Goal: Task Accomplishment & Management: Manage account settings

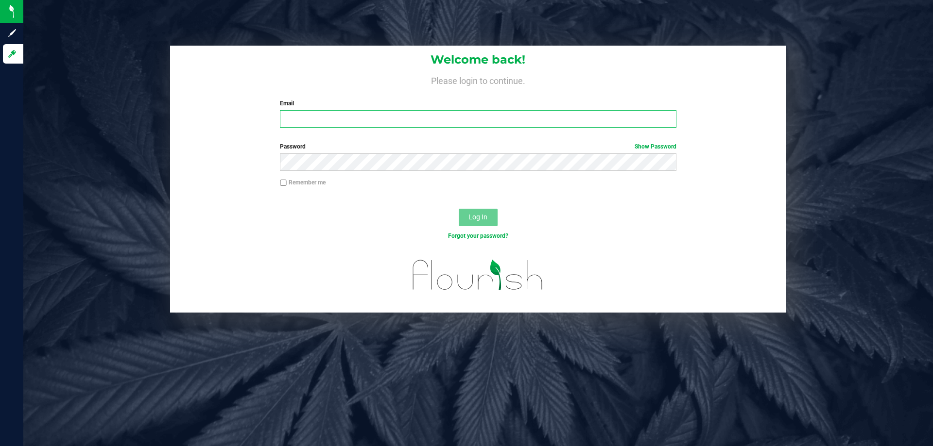
click at [303, 120] on input "Email" at bounding box center [478, 118] width 396 height 17
type input "[EMAIL_ADDRESS][DOMAIN_NAME]"
click at [283, 181] on input "Remember me" at bounding box center [283, 183] width 7 height 7
checkbox input "true"
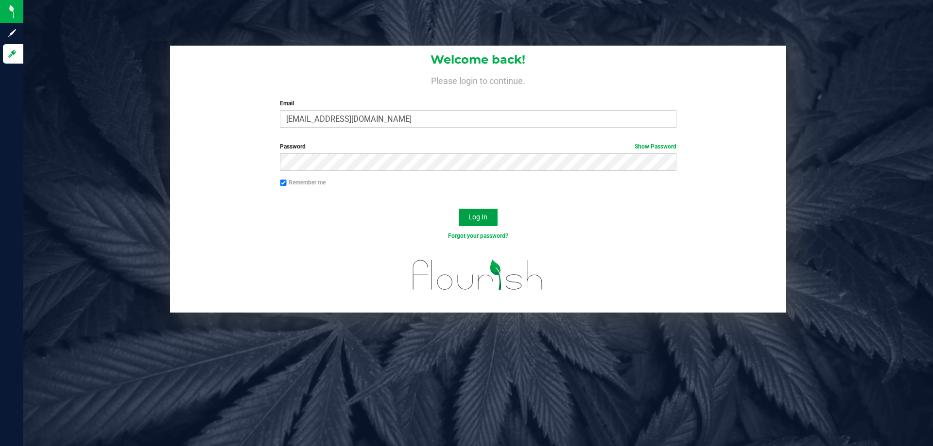
click at [482, 217] on span "Log In" at bounding box center [477, 217] width 19 height 8
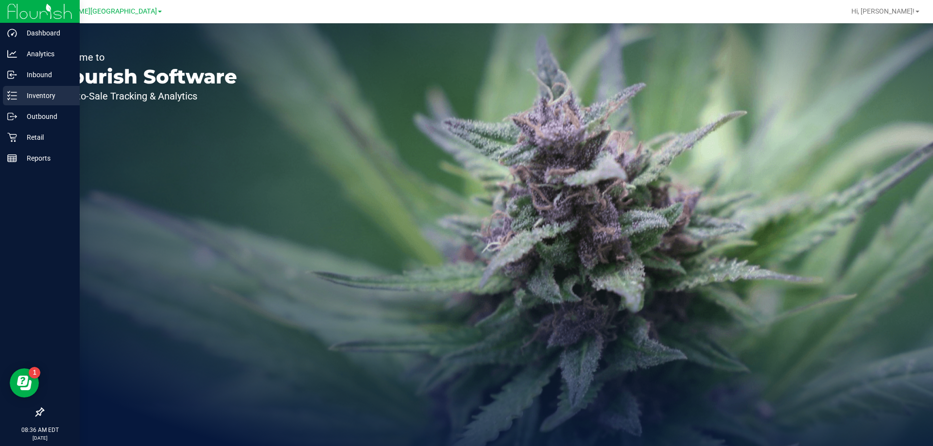
click at [36, 90] on p "Inventory" at bounding box center [46, 96] width 58 height 12
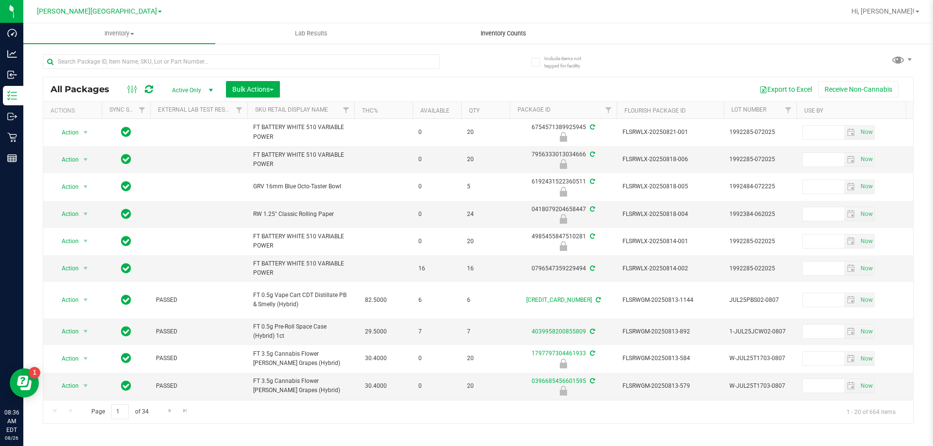
click at [496, 35] on span "Inventory Counts" at bounding box center [503, 33] width 72 height 9
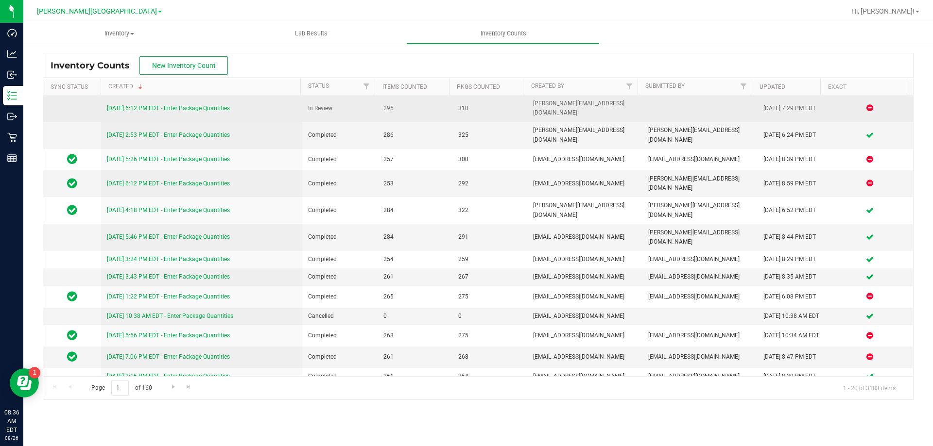
click at [221, 105] on link "8/25/25 6:12 PM EDT - Enter Package Quantities" at bounding box center [168, 108] width 123 height 7
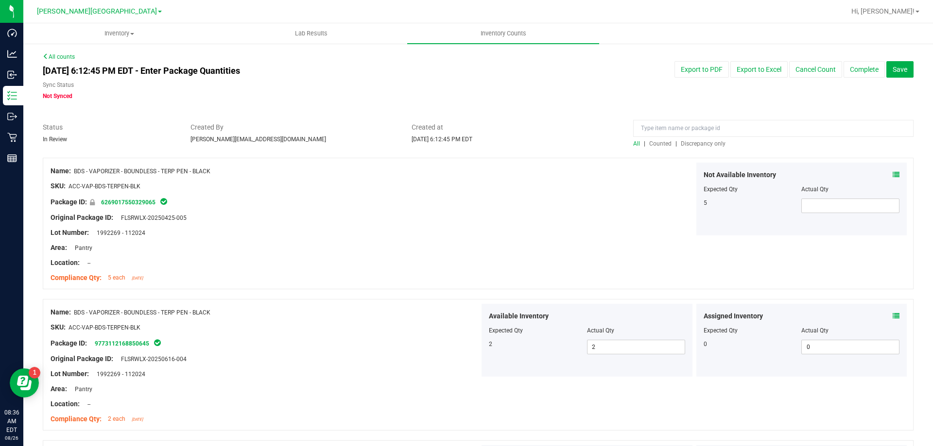
click at [702, 144] on span "Discrepancy only" at bounding box center [703, 143] width 45 height 7
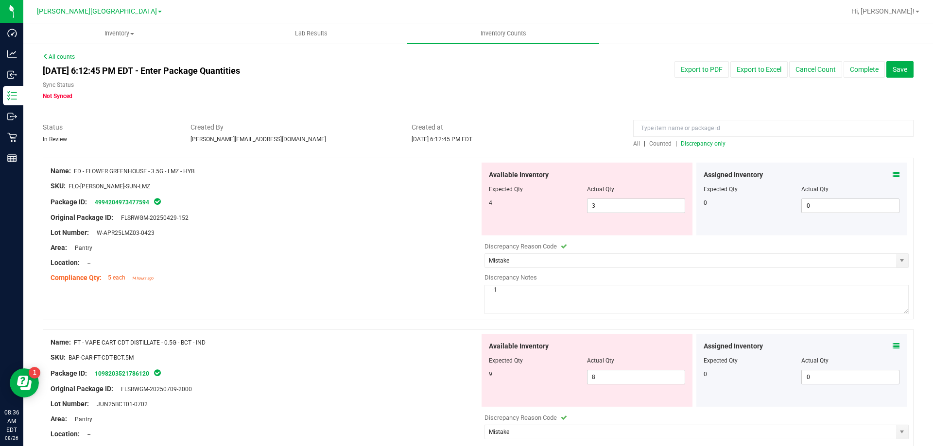
click at [892, 178] on icon at bounding box center [895, 174] width 7 height 7
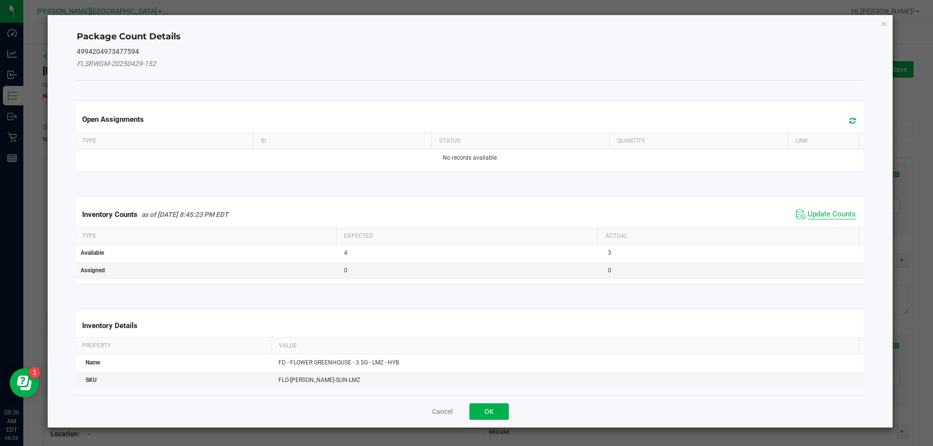
click at [818, 214] on span "Update Counts" at bounding box center [831, 215] width 48 height 10
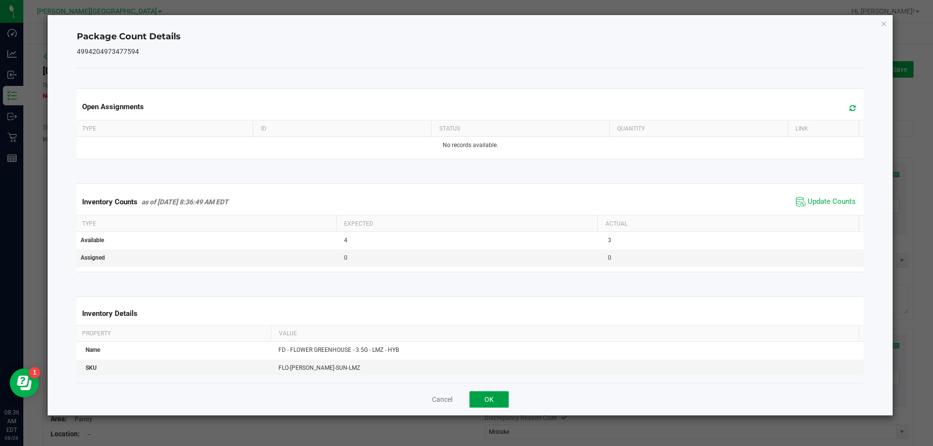
click at [484, 396] on button "OK" at bounding box center [488, 400] width 39 height 17
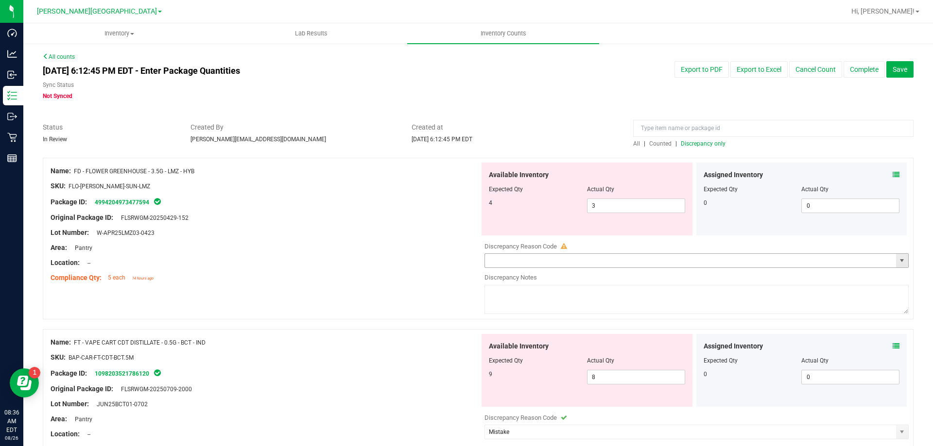
click at [898, 261] on span "select" at bounding box center [902, 261] width 8 height 8
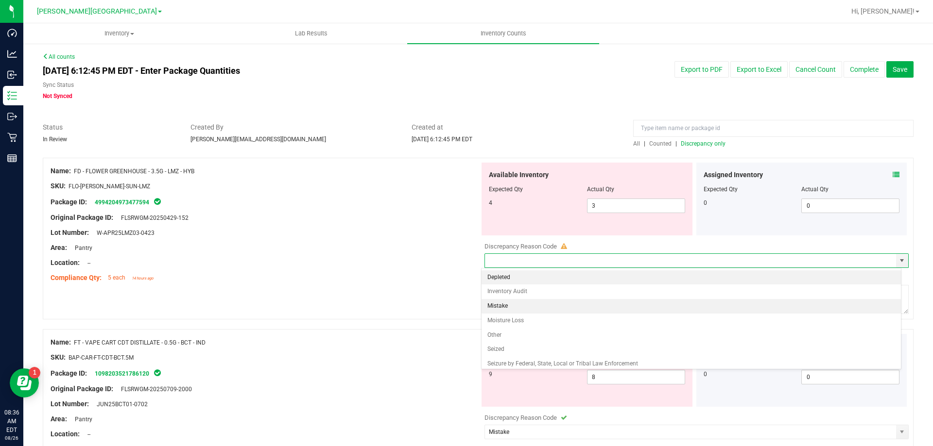
click at [505, 306] on li "Mistake" at bounding box center [691, 306] width 420 height 15
type input "Mistake"
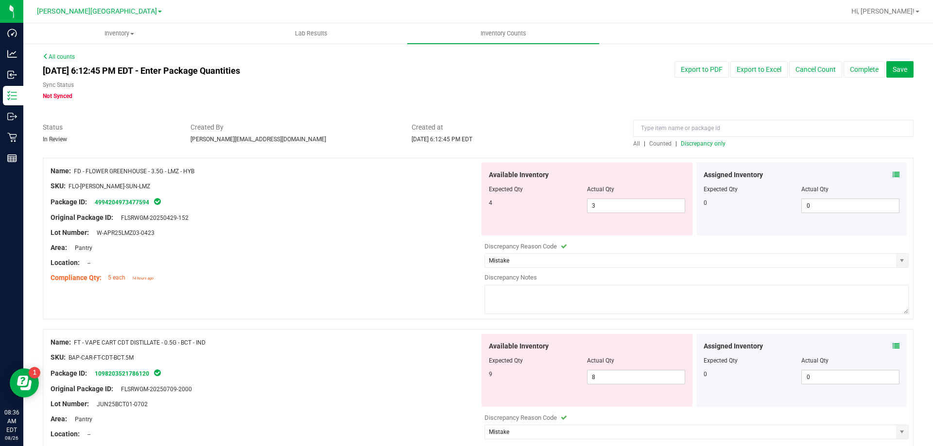
click at [499, 292] on textarea at bounding box center [696, 299] width 424 height 29
click at [647, 291] on textarea "There was a delivery order which was miss allocated and thhen corrected twice t…" at bounding box center [696, 299] width 424 height 29
drag, startPoint x: 762, startPoint y: 293, endPoint x: 472, endPoint y: 310, distance: 290.5
click at [472, 310] on div "Name: FD - FLOWER GREENHOUSE - 3.5G - LMZ - HYB SKU: FLO-BUD-FD-SUN-LMZ Package…" at bounding box center [478, 239] width 871 height 162
type textarea "There was a delivery order which was miss allocated and then corrected twice th…"
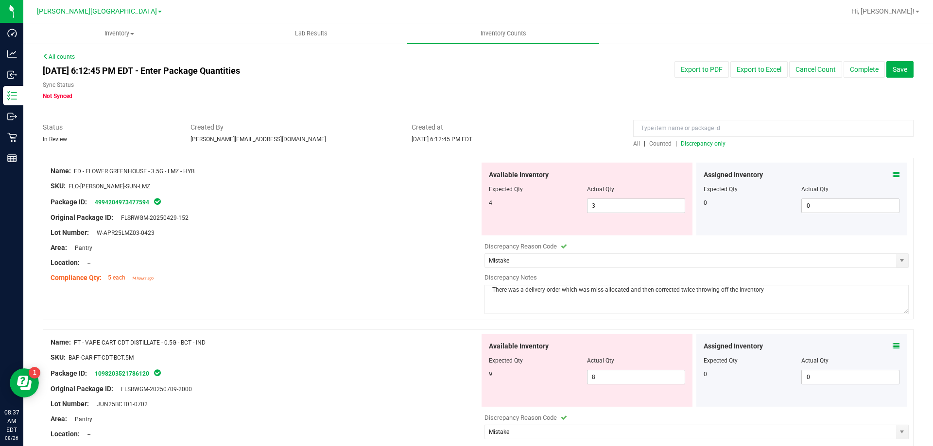
click at [830, 333] on div "Name: FT - VAPE CART CDT DISTILLATE - 0.5G - BCT - IND SKU: BAP-CAR-FT-CDT-BCT.…" at bounding box center [478, 410] width 871 height 162
click at [892, 345] on icon at bounding box center [895, 346] width 7 height 7
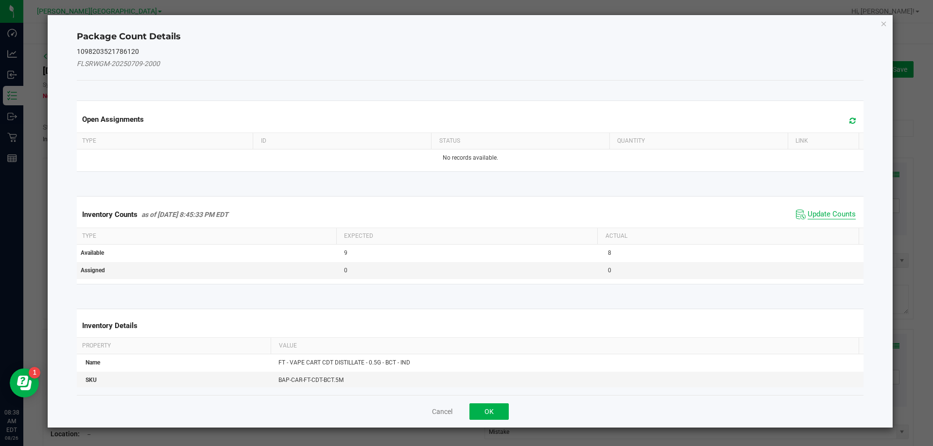
click at [827, 211] on span "Update Counts" at bounding box center [831, 215] width 48 height 10
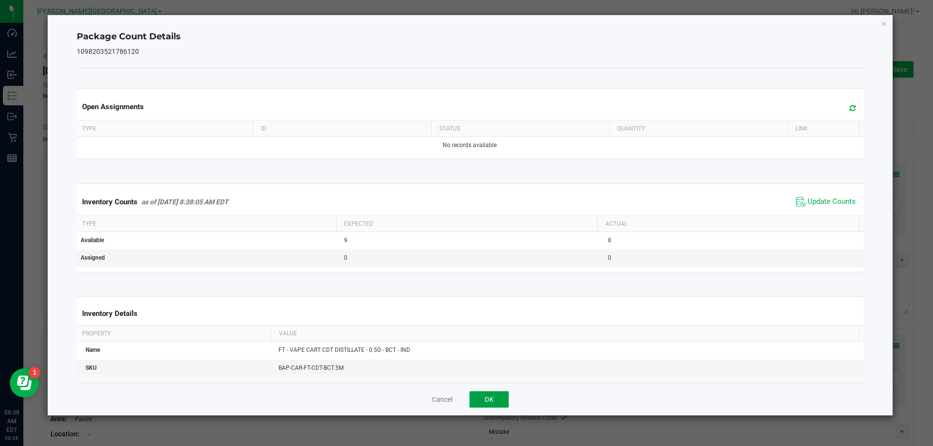
click at [494, 403] on button "OK" at bounding box center [488, 400] width 39 height 17
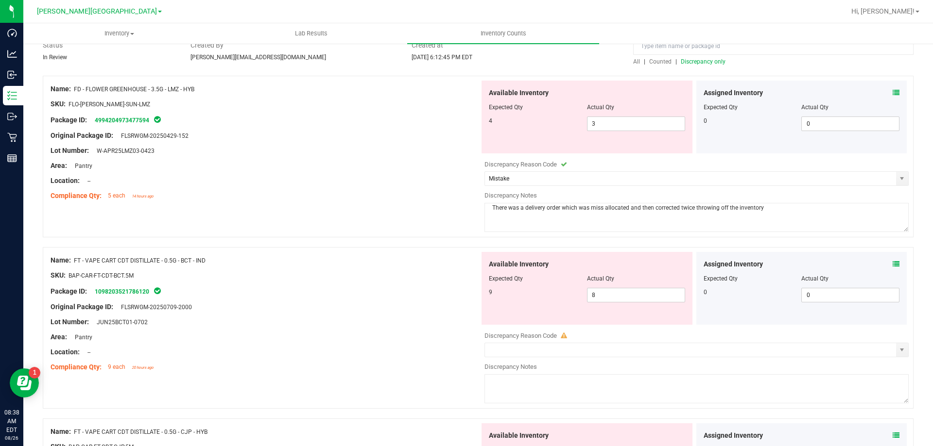
scroll to position [146, 0]
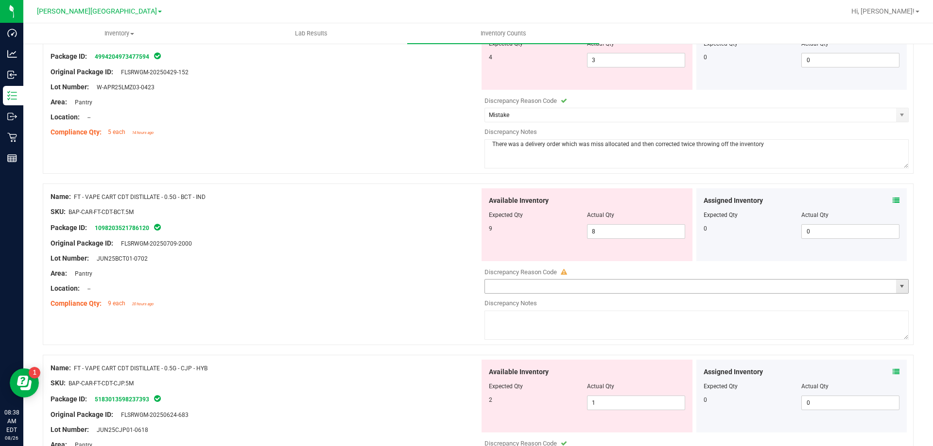
click at [898, 288] on span "select" at bounding box center [902, 287] width 8 height 8
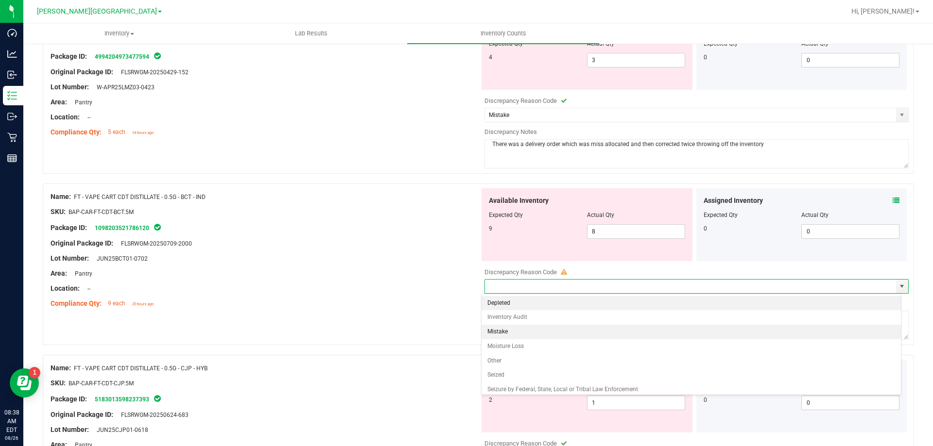
click at [515, 330] on li "Mistake" at bounding box center [691, 332] width 420 height 15
type input "Mistake"
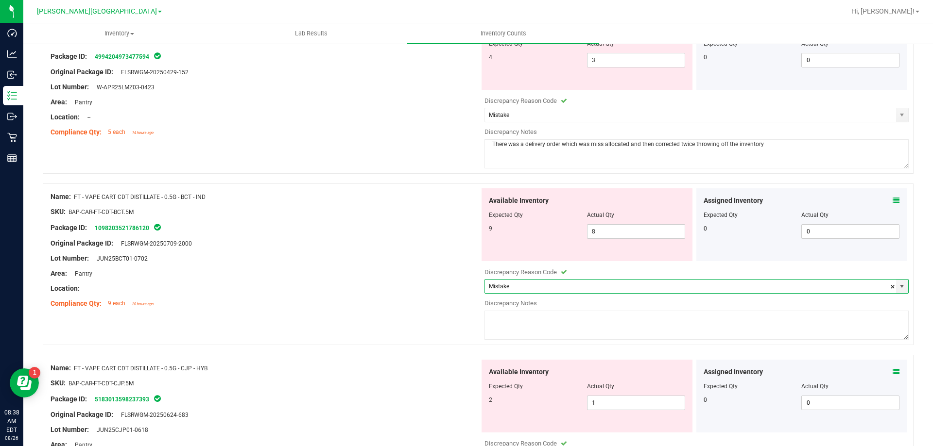
click at [496, 316] on textarea at bounding box center [696, 325] width 424 height 29
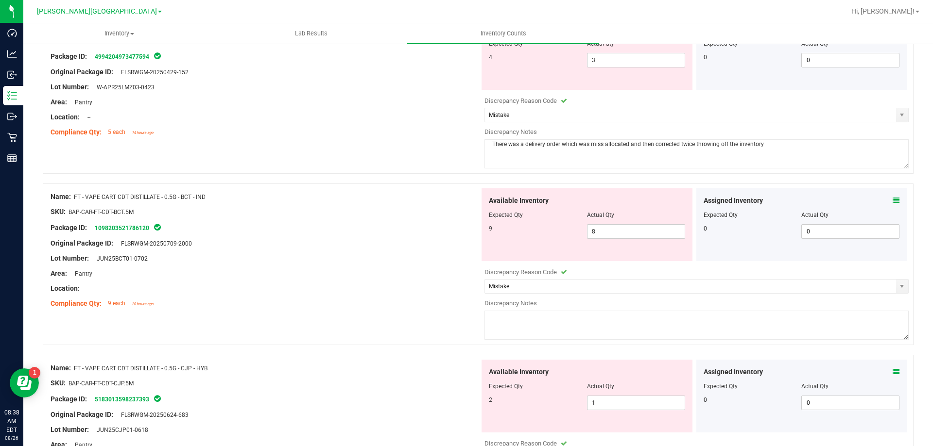
paste textarea "There was a delivery order which was miss allocated and then corrected twice th…"
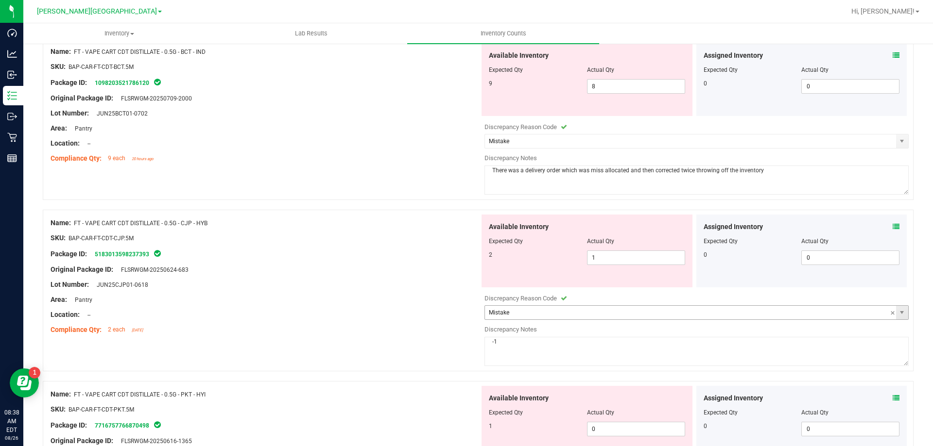
scroll to position [291, 0]
type textarea "There was a delivery order which was miss allocated and then corrected twice th…"
click at [892, 226] on icon at bounding box center [895, 226] width 7 height 7
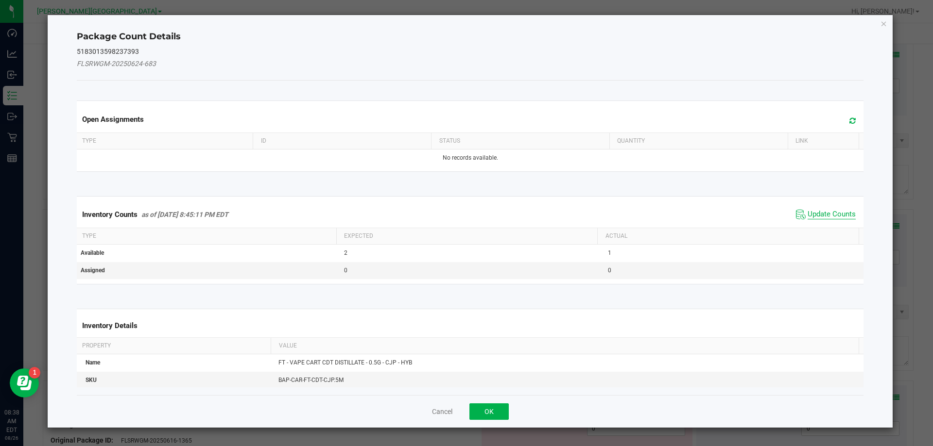
click at [820, 215] on span "Update Counts" at bounding box center [831, 215] width 48 height 10
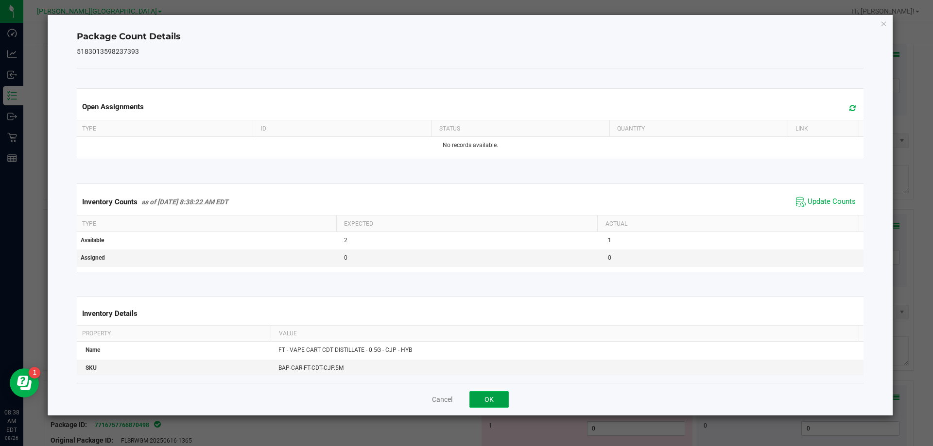
click at [494, 399] on button "OK" at bounding box center [488, 400] width 39 height 17
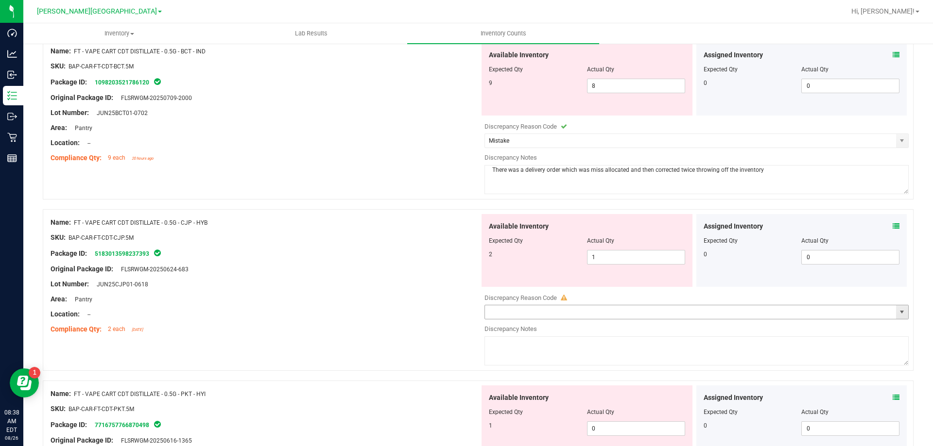
click at [898, 314] on span "select" at bounding box center [902, 313] width 8 height 8
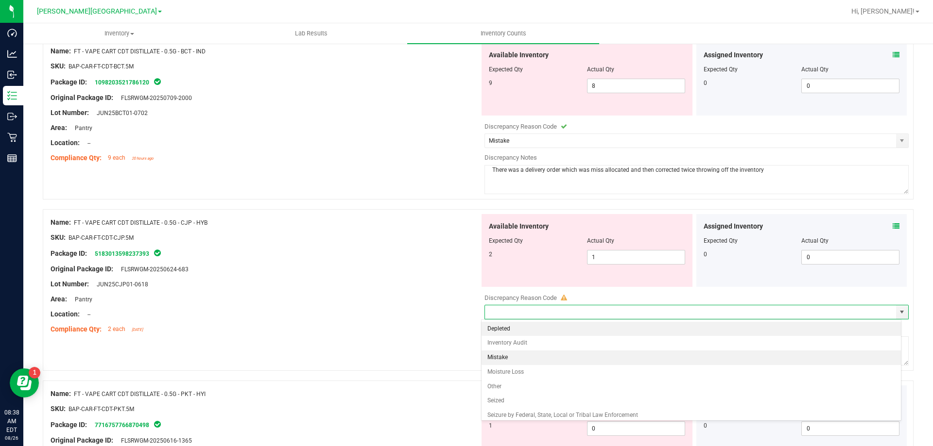
click at [504, 360] on li "Mistake" at bounding box center [691, 358] width 420 height 15
type input "Mistake"
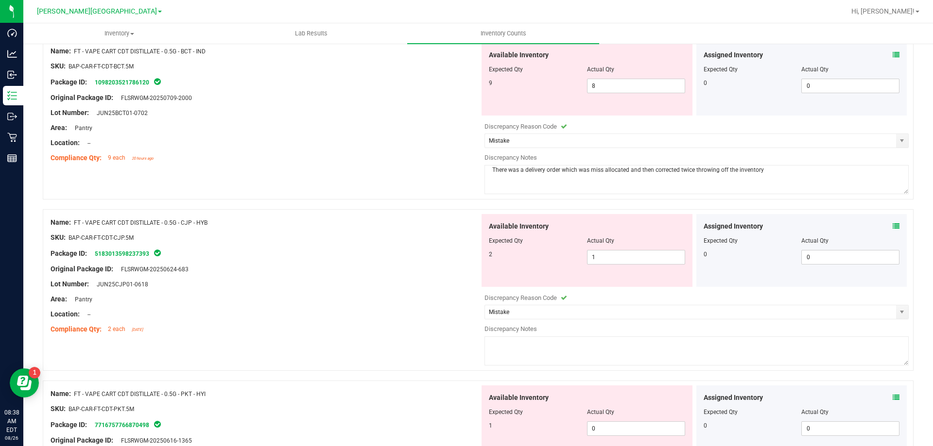
click at [504, 360] on textarea at bounding box center [696, 351] width 424 height 29
paste textarea "There was a delivery order which was miss allocated and then corrected twice th…"
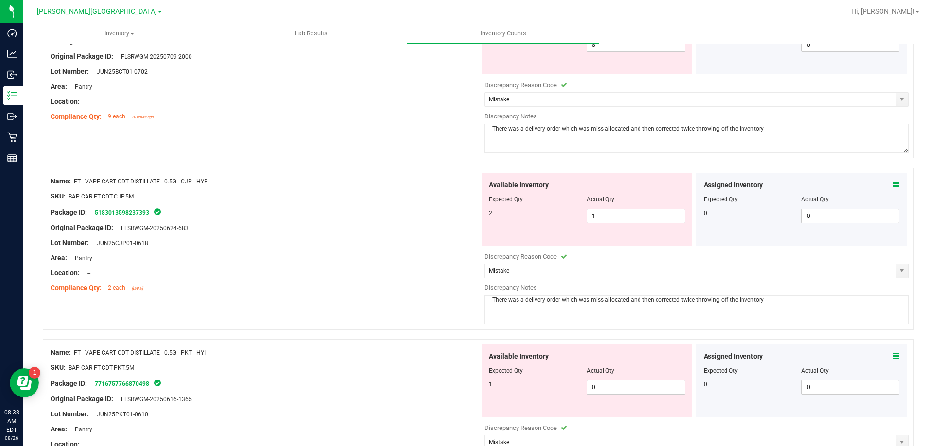
scroll to position [389, 0]
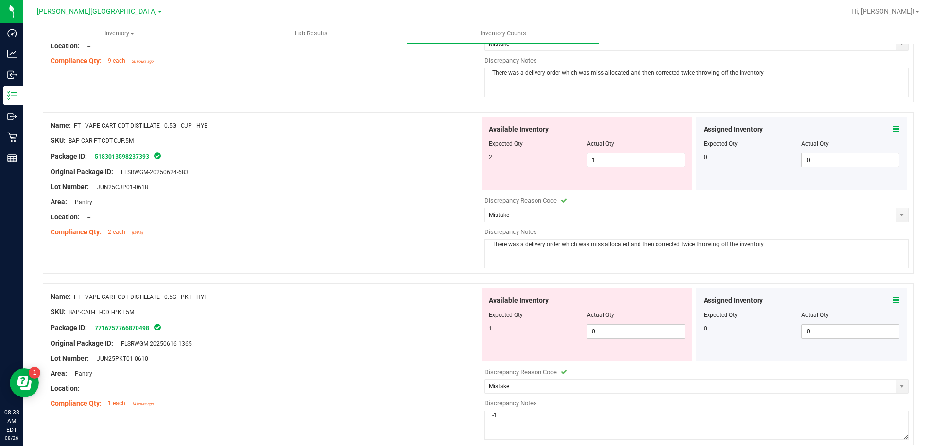
type textarea "There was a delivery order which was miss allocated and then corrected twice th…"
click at [892, 299] on icon at bounding box center [895, 300] width 7 height 7
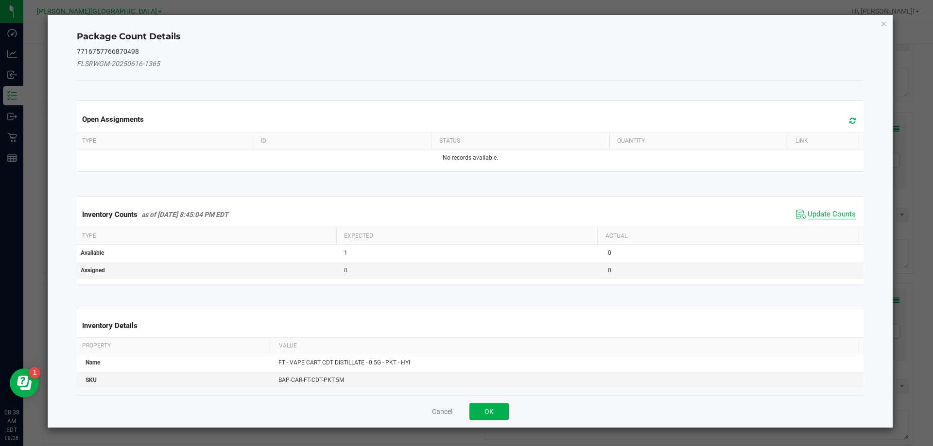
click at [828, 212] on span "Update Counts" at bounding box center [831, 215] width 48 height 10
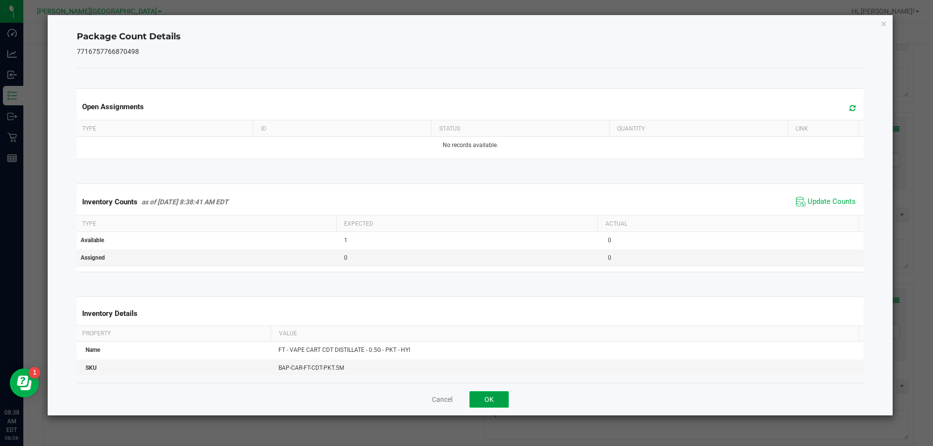
click at [488, 404] on button "OK" at bounding box center [488, 400] width 39 height 17
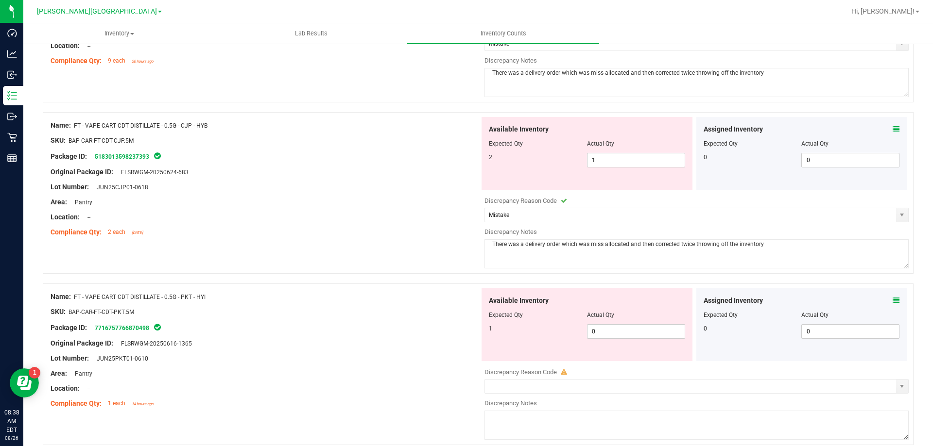
scroll to position [437, 0]
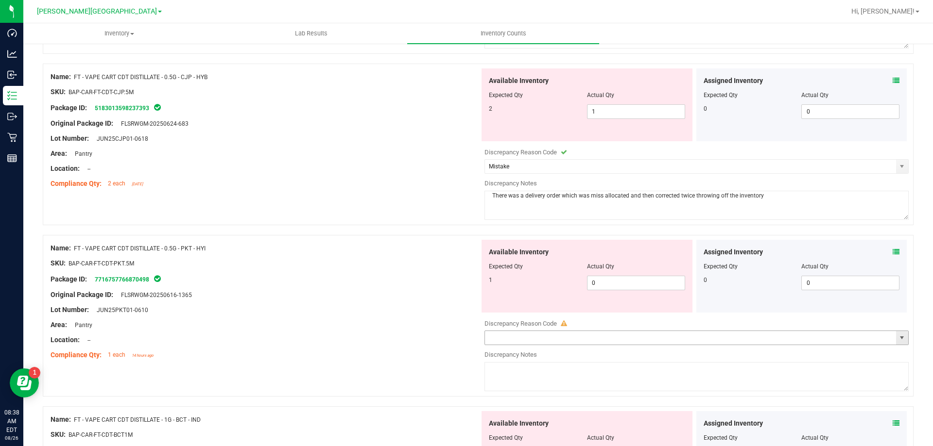
click at [898, 342] on span "select" at bounding box center [902, 338] width 8 height 8
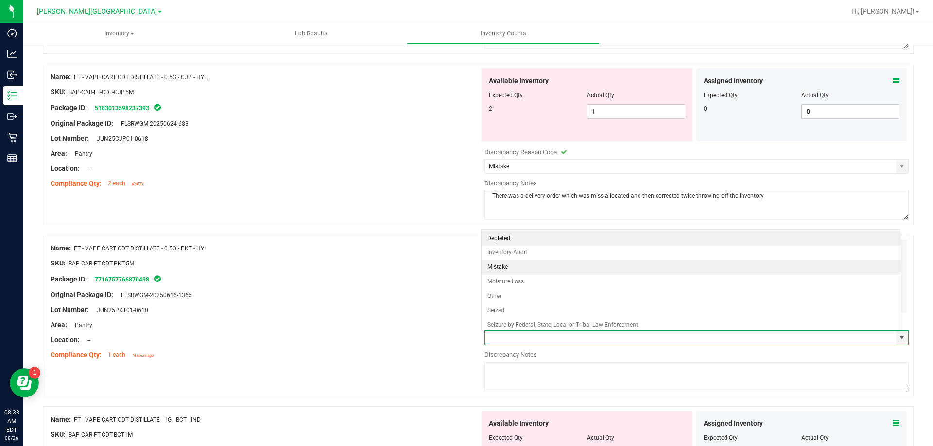
click at [510, 270] on li "Mistake" at bounding box center [691, 267] width 420 height 15
type input "Mistake"
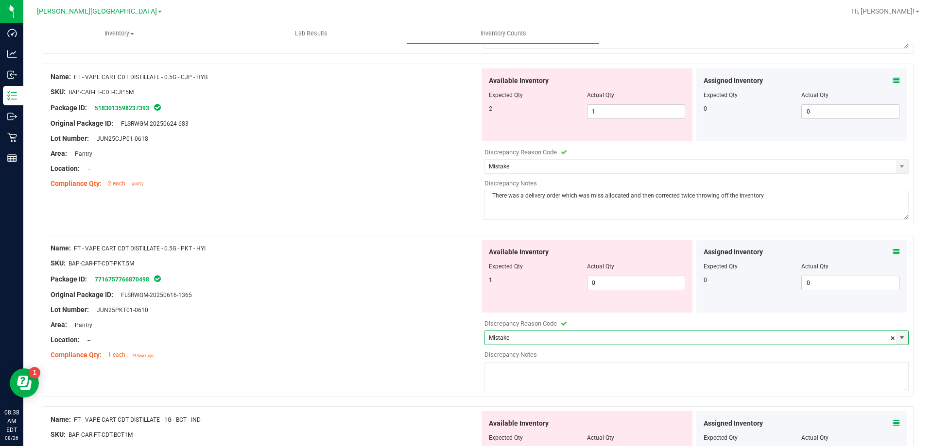
click at [508, 377] on textarea at bounding box center [696, 376] width 424 height 29
paste textarea "There was a delivery order which was miss allocated and then corrected twice th…"
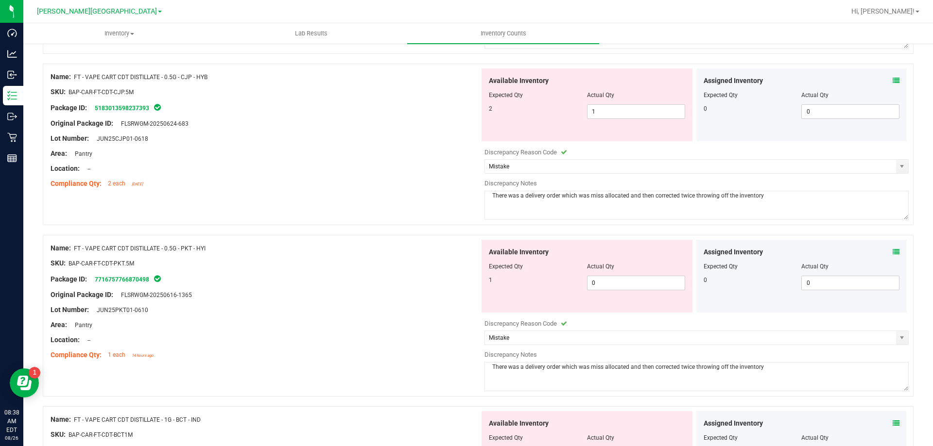
type textarea "There was a delivery order which was miss allocated and then corrected twice th…"
click at [378, 377] on div "Name: FT - VAPE CART CDT DISTILLATE - 0.5G - PKT - HYI SKU: BAP-CAR-FT-CDT-PKT.…" at bounding box center [478, 316] width 871 height 162
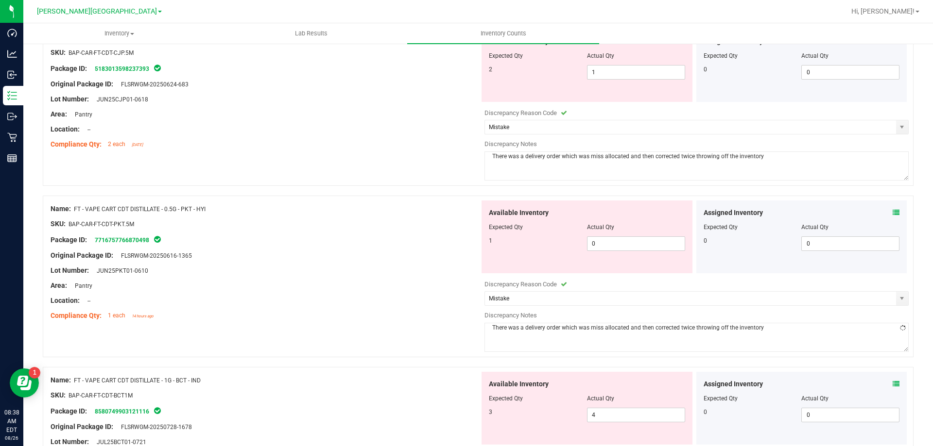
scroll to position [583, 0]
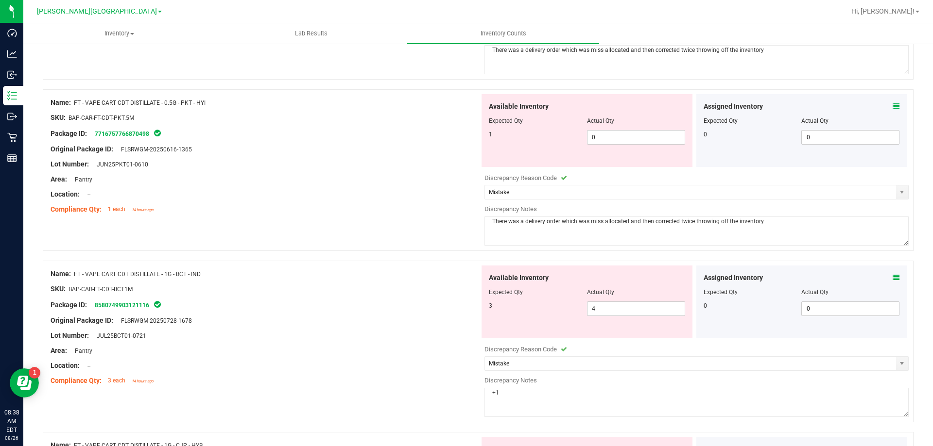
click at [892, 276] on icon at bounding box center [895, 277] width 7 height 7
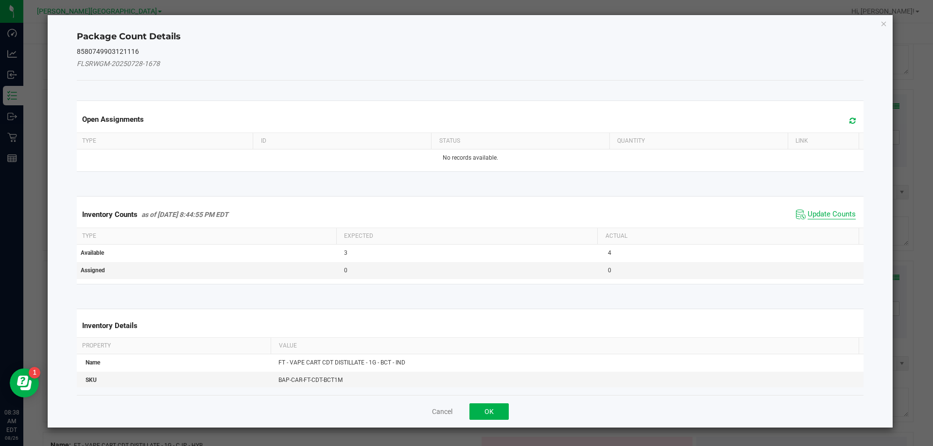
click at [818, 211] on span "Update Counts" at bounding box center [831, 215] width 48 height 10
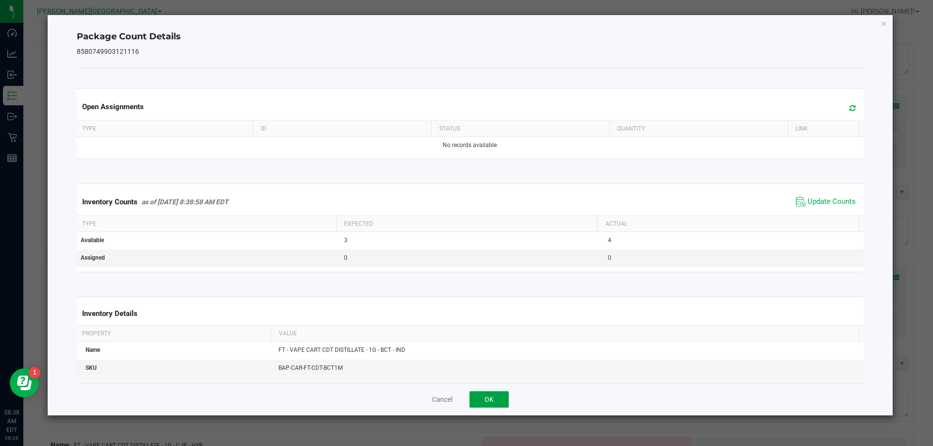
click at [489, 396] on button "OK" at bounding box center [488, 400] width 39 height 17
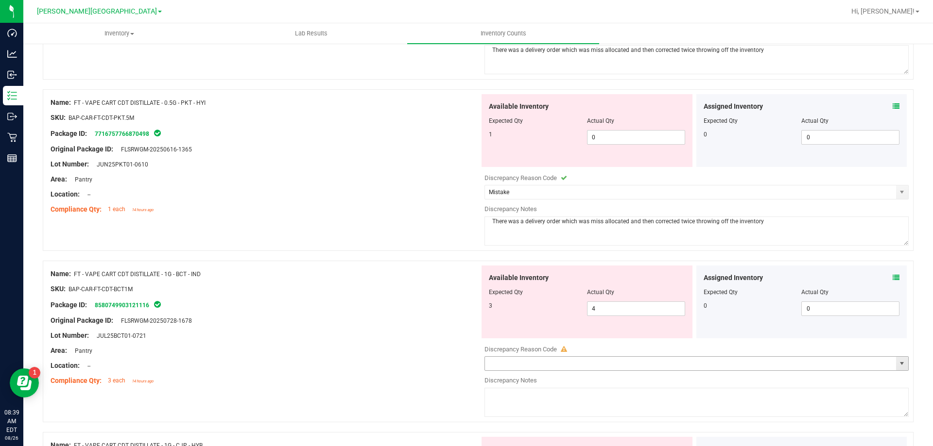
click at [898, 364] on span "select" at bounding box center [902, 364] width 8 height 8
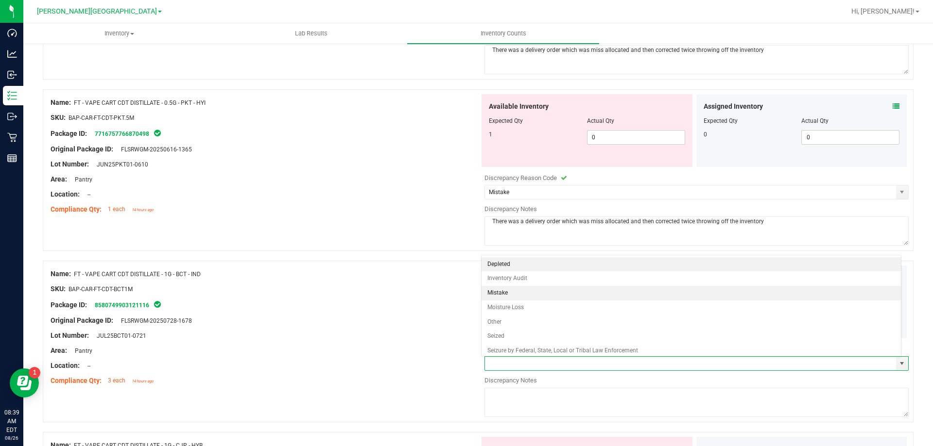
click at [506, 293] on li "Mistake" at bounding box center [691, 293] width 420 height 15
type input "Mistake"
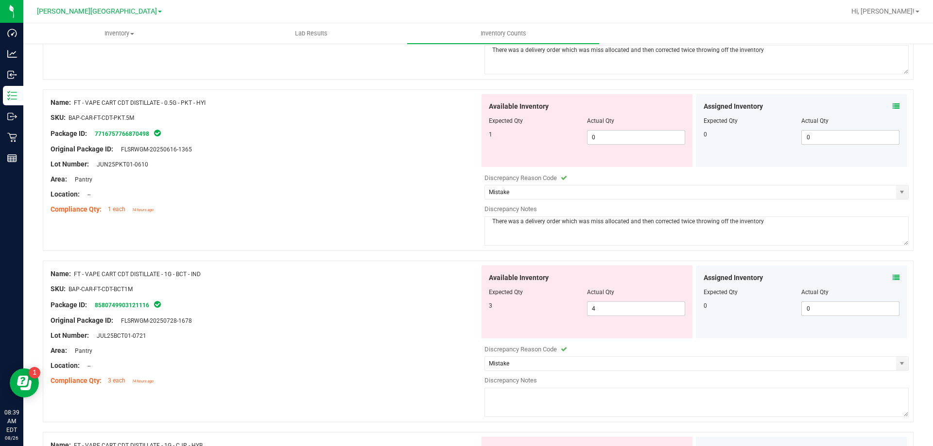
click at [522, 399] on textarea at bounding box center [696, 402] width 424 height 29
paste textarea "There was a delivery order which was miss allocated and then corrected twice th…"
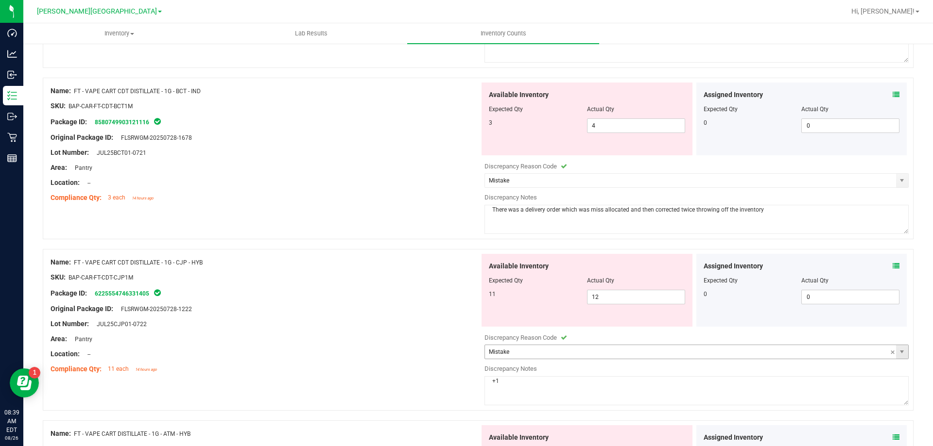
scroll to position [826, 0]
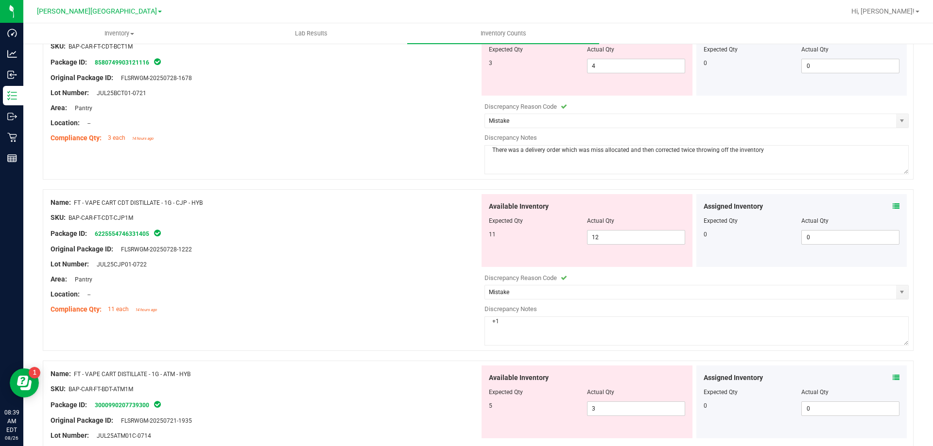
type textarea "There was a delivery order which was miss allocated and then corrected twice th…"
click at [892, 206] on icon at bounding box center [895, 206] width 7 height 7
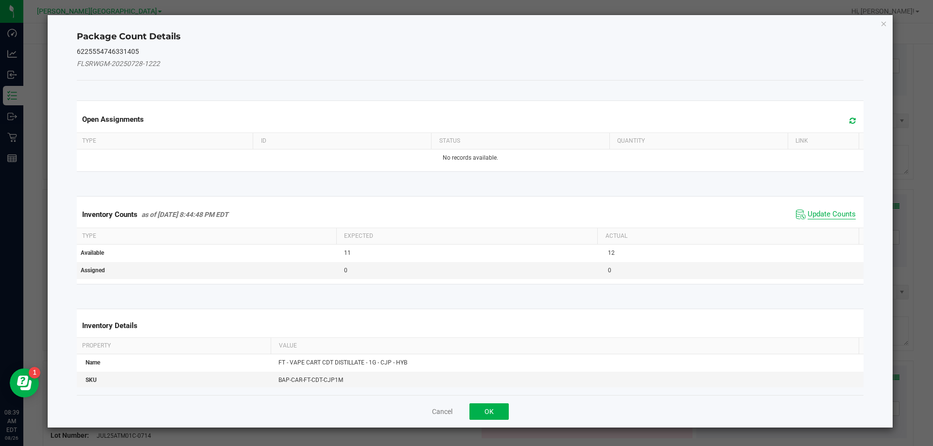
click at [823, 214] on span "Update Counts" at bounding box center [831, 215] width 48 height 10
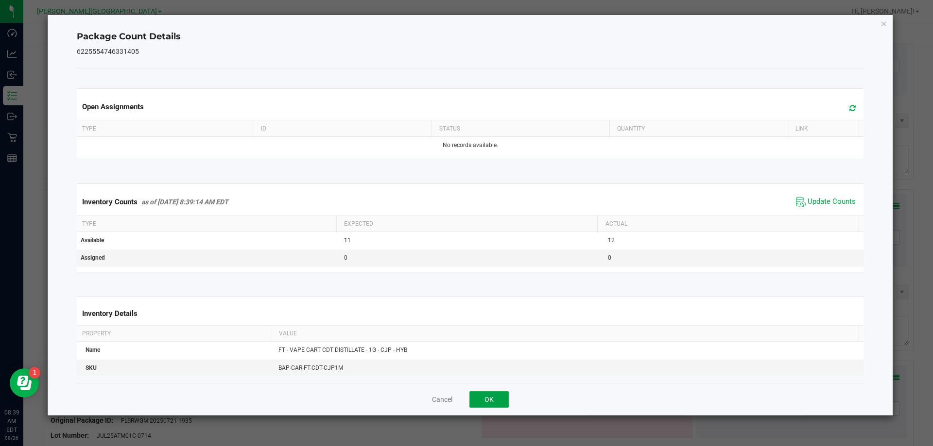
click at [488, 403] on button "OK" at bounding box center [488, 400] width 39 height 17
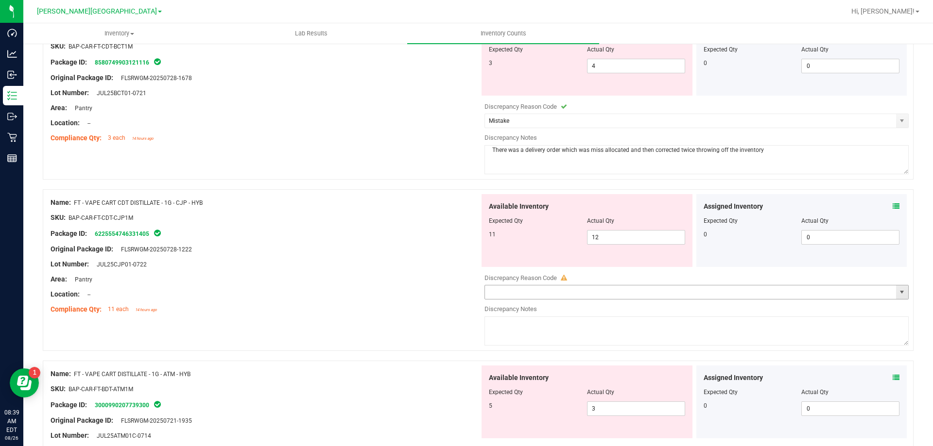
click at [898, 294] on span "select" at bounding box center [902, 293] width 8 height 8
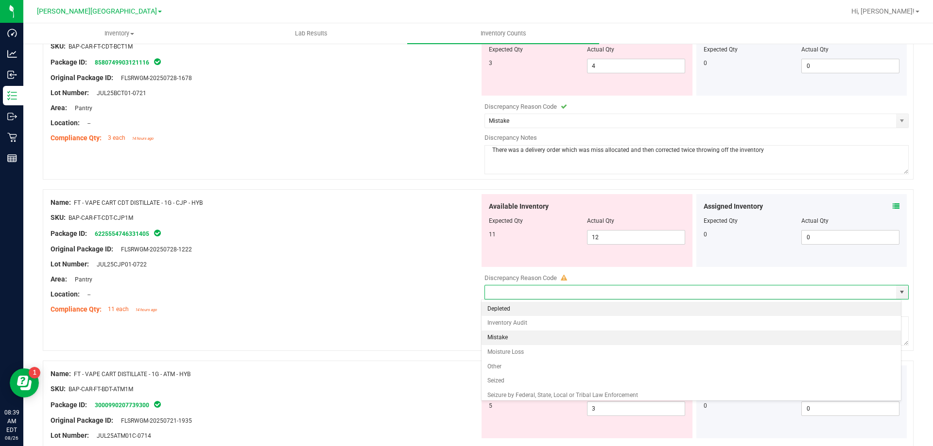
click at [508, 339] on li "Mistake" at bounding box center [691, 338] width 420 height 15
type input "Mistake"
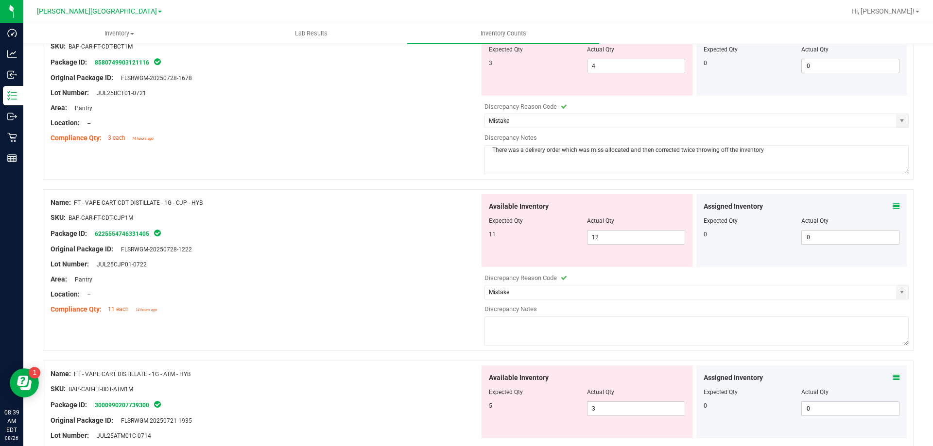
click at [508, 339] on textarea at bounding box center [696, 331] width 424 height 29
paste textarea "There was a delivery order which was miss allocated and then corrected twice th…"
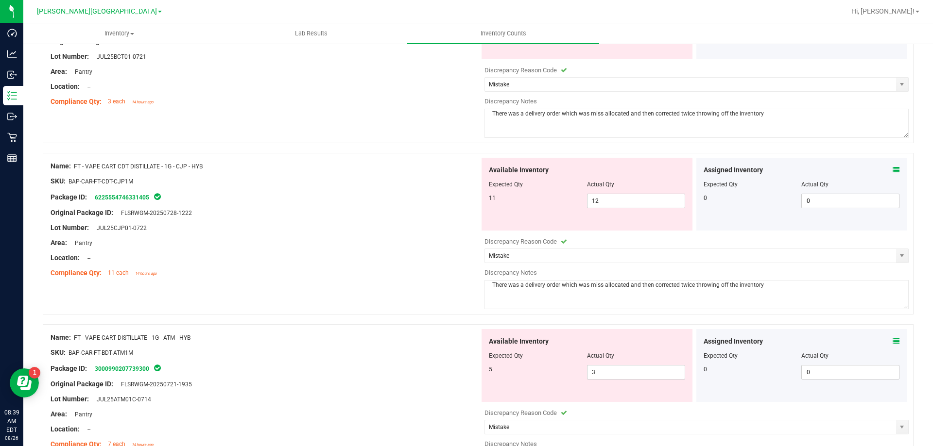
scroll to position [923, 0]
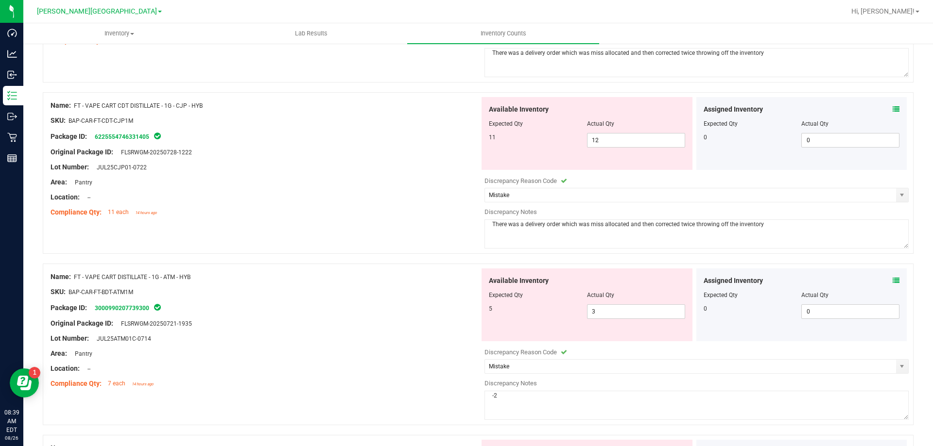
type textarea "There was a delivery order which was miss allocated and then corrected twice th…"
click at [892, 281] on icon at bounding box center [895, 280] width 7 height 7
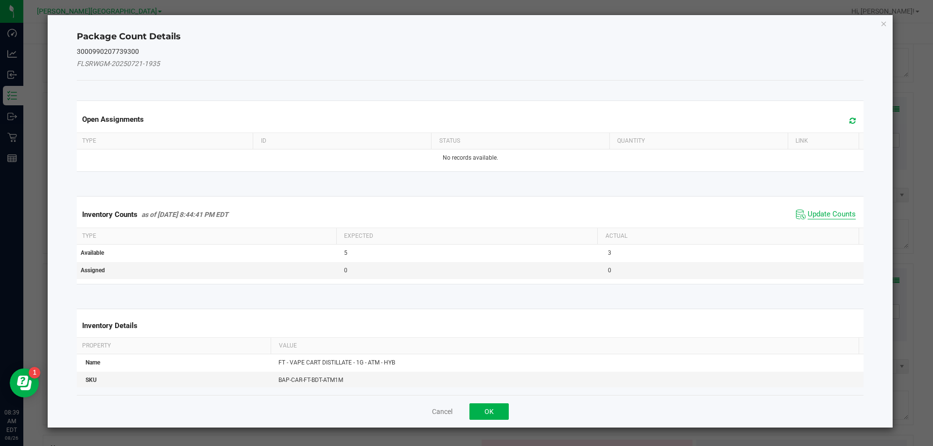
click at [816, 215] on span "Update Counts" at bounding box center [831, 215] width 48 height 10
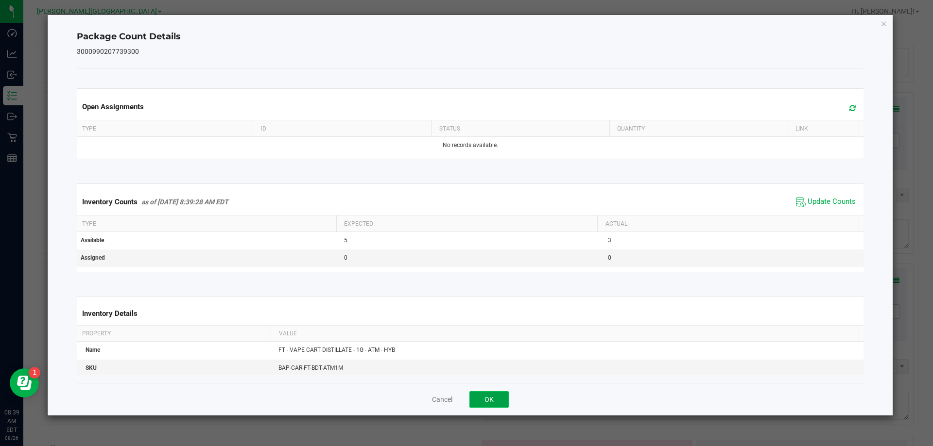
click at [494, 404] on button "OK" at bounding box center [488, 400] width 39 height 17
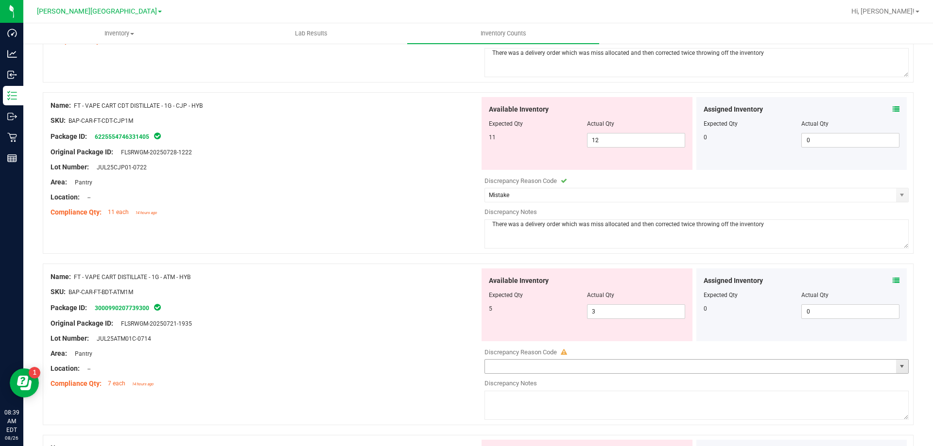
click at [896, 371] on span "select" at bounding box center [902, 367] width 12 height 14
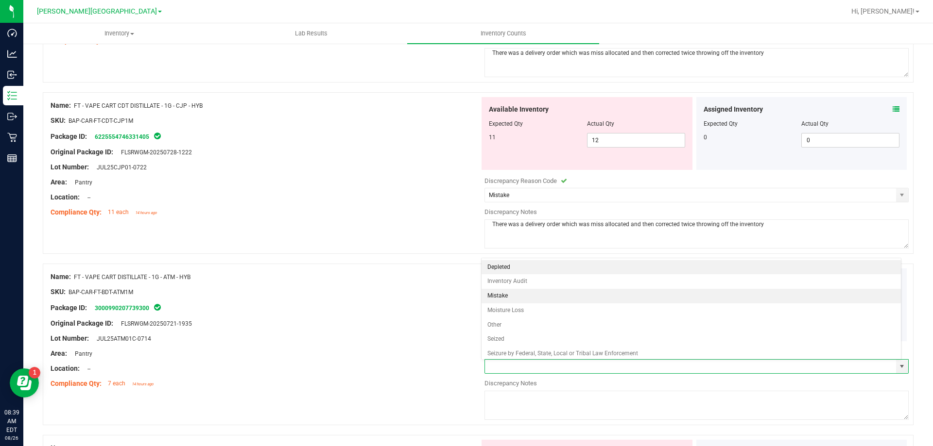
click at [505, 291] on li "Mistake" at bounding box center [691, 296] width 420 height 15
type input "Mistake"
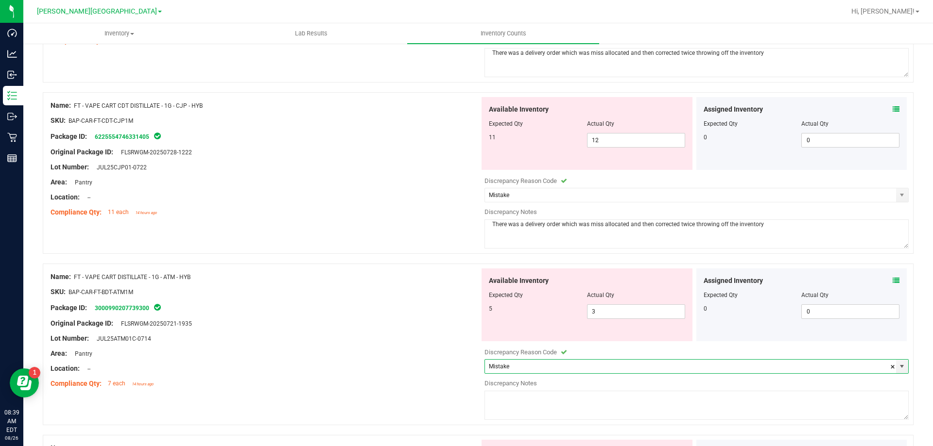
click at [510, 402] on textarea at bounding box center [696, 405] width 424 height 29
paste textarea "There was a delivery order which was miss allocated and then corrected twice th…"
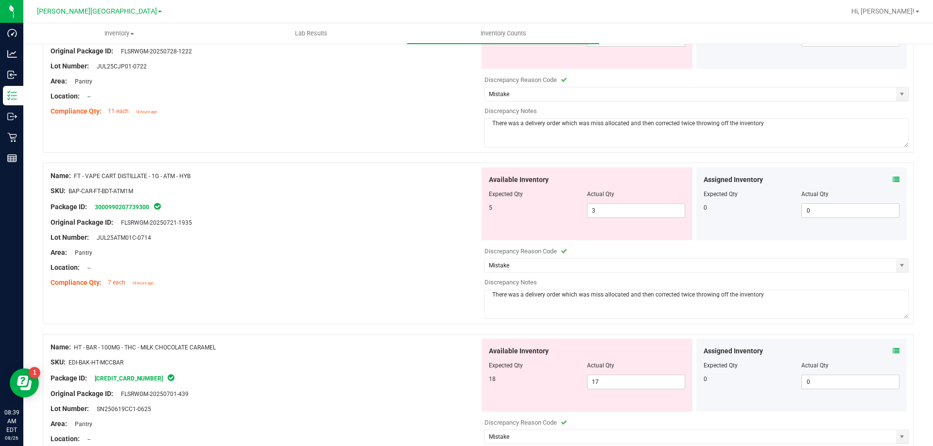
scroll to position [1069, 0]
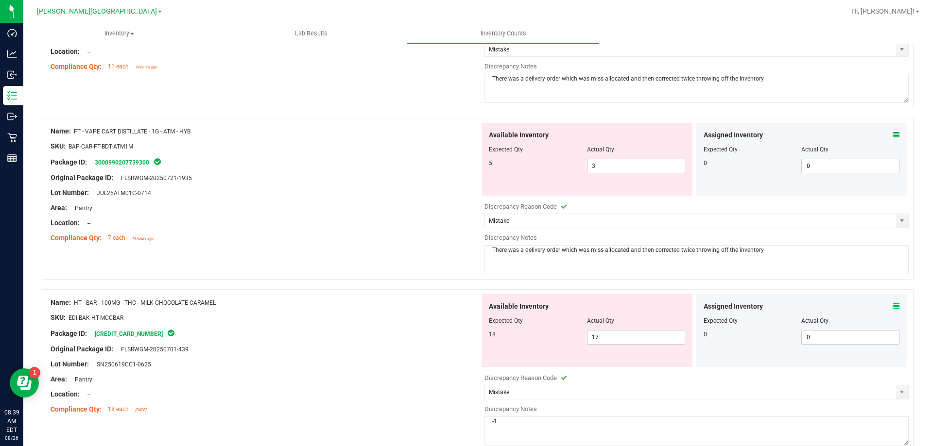
type textarea "There was a delivery order which was miss allocated and then corrected twice th…"
click at [892, 308] on icon at bounding box center [895, 306] width 7 height 7
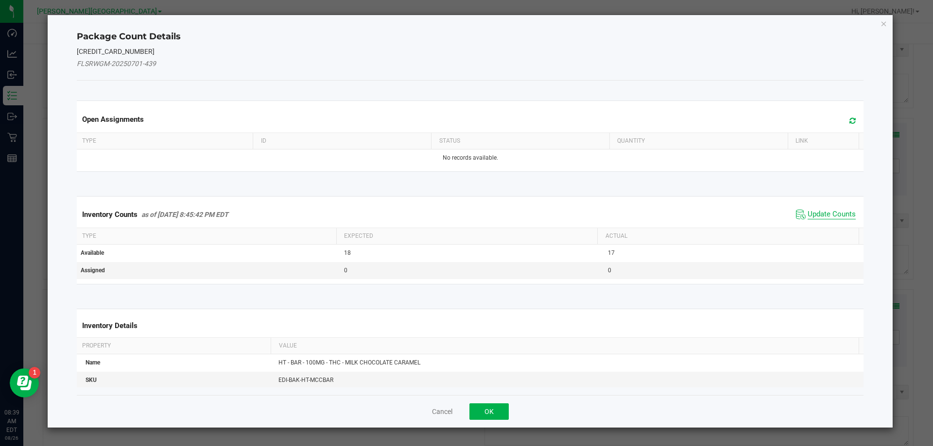
click at [837, 212] on span "Update Counts" at bounding box center [831, 215] width 48 height 10
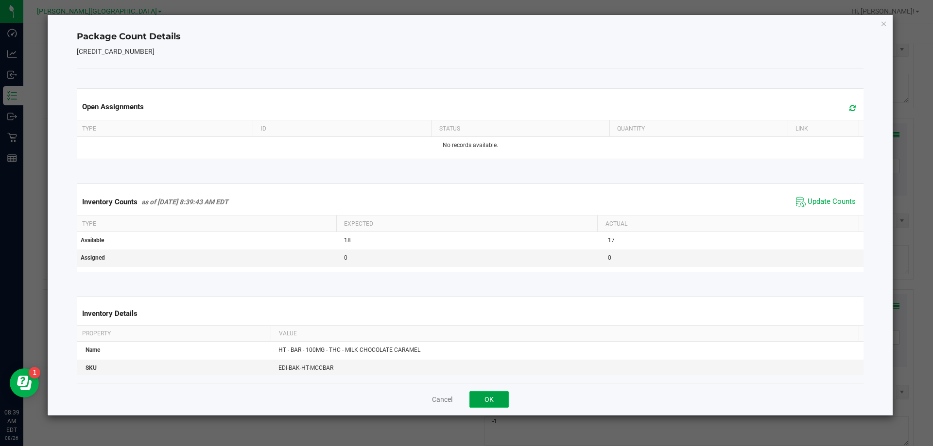
click at [491, 405] on button "OK" at bounding box center [488, 400] width 39 height 17
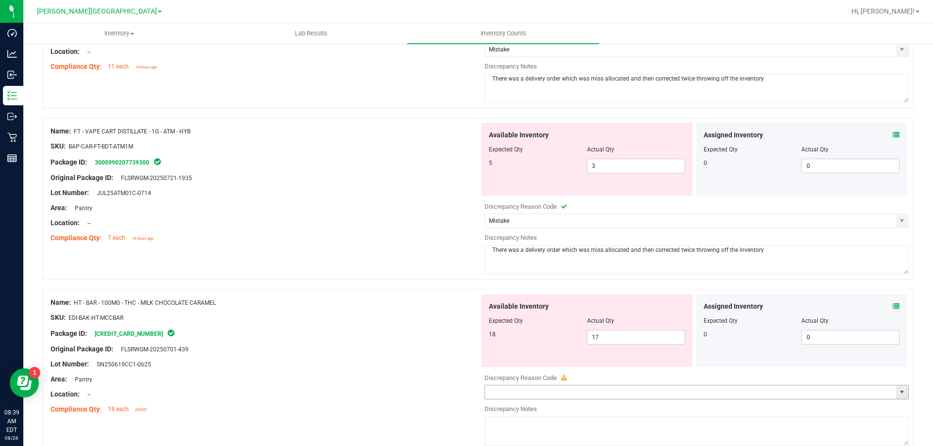
click at [898, 392] on span "select" at bounding box center [902, 393] width 8 height 8
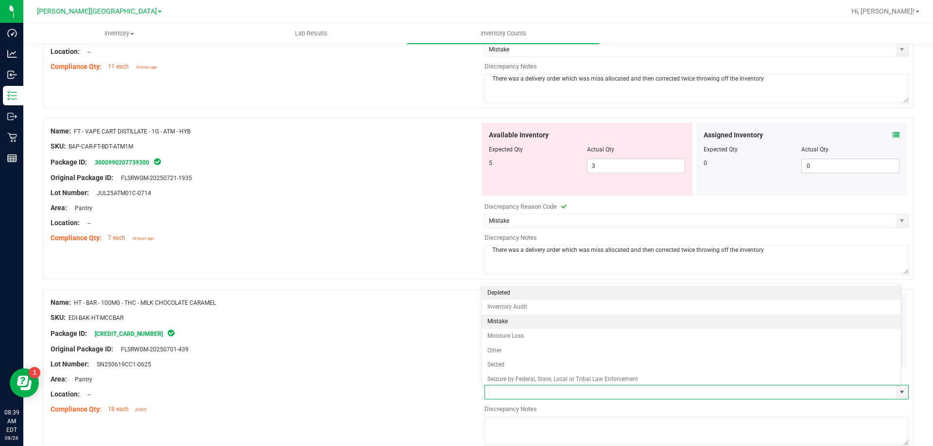
click at [514, 328] on li "Mistake" at bounding box center [691, 322] width 420 height 15
type input "Mistake"
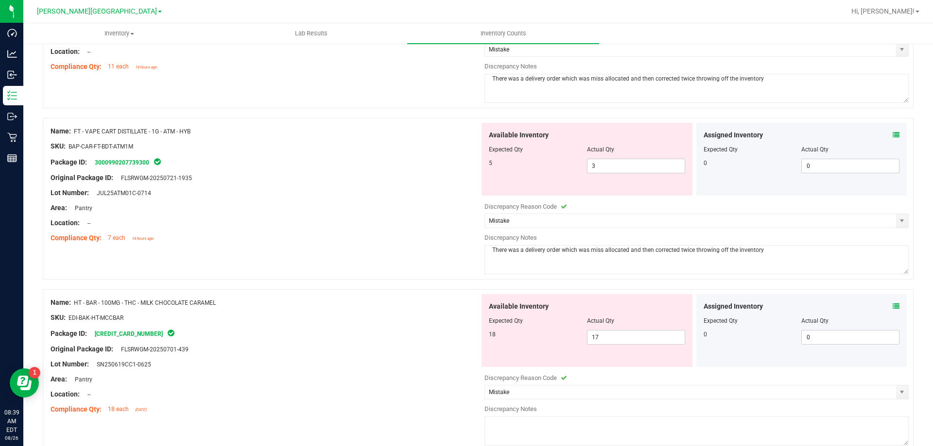
click at [506, 425] on textarea at bounding box center [696, 431] width 424 height 29
paste textarea "There was a delivery order which was miss allocated and then corrected twice th…"
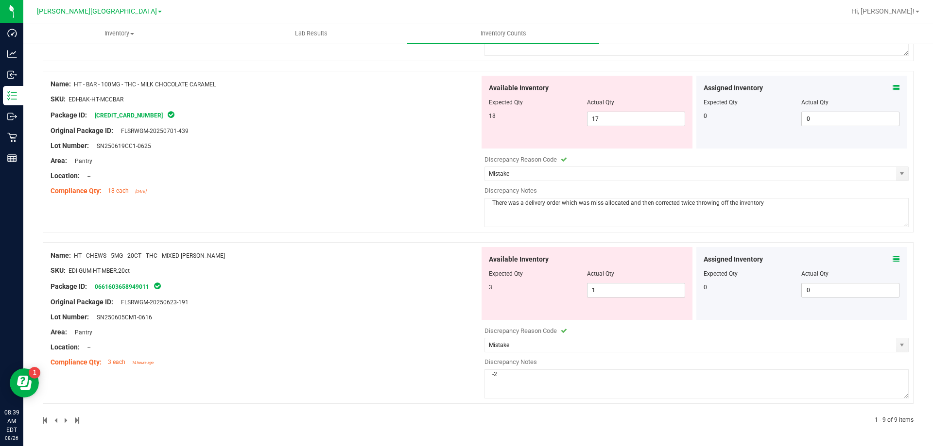
scroll to position [1288, 0]
type textarea "There was a delivery order which was miss allocated and then corrected twice th…"
click at [892, 257] on icon at bounding box center [895, 259] width 7 height 7
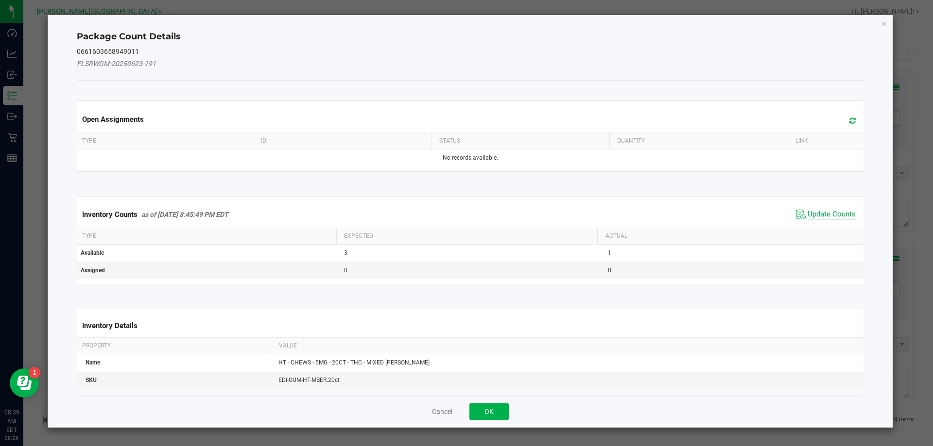
click at [825, 212] on span "Update Counts" at bounding box center [831, 215] width 48 height 10
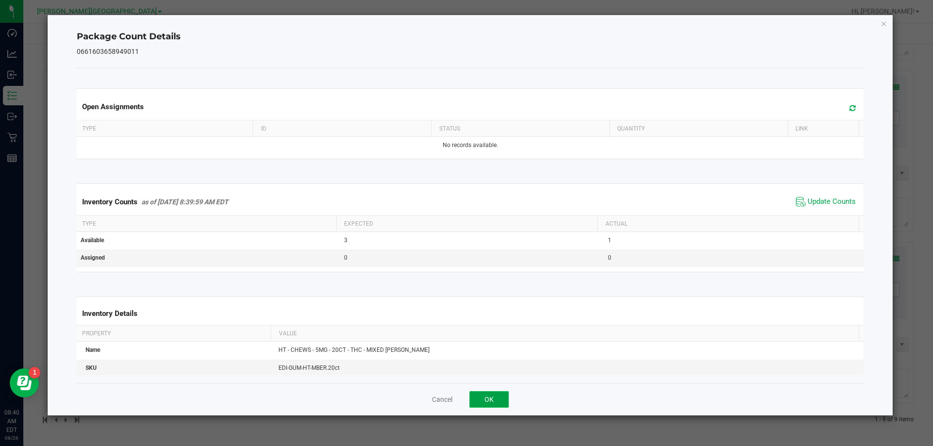
click at [494, 403] on button "OK" at bounding box center [488, 400] width 39 height 17
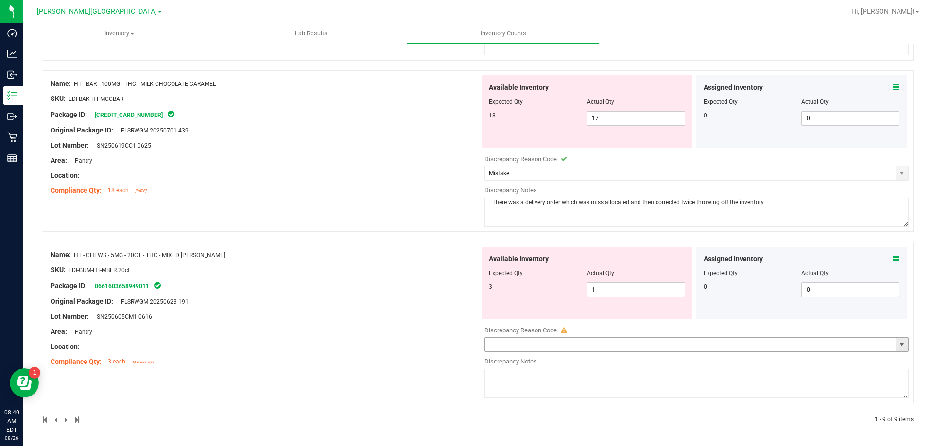
click at [898, 344] on span "select" at bounding box center [902, 345] width 8 height 8
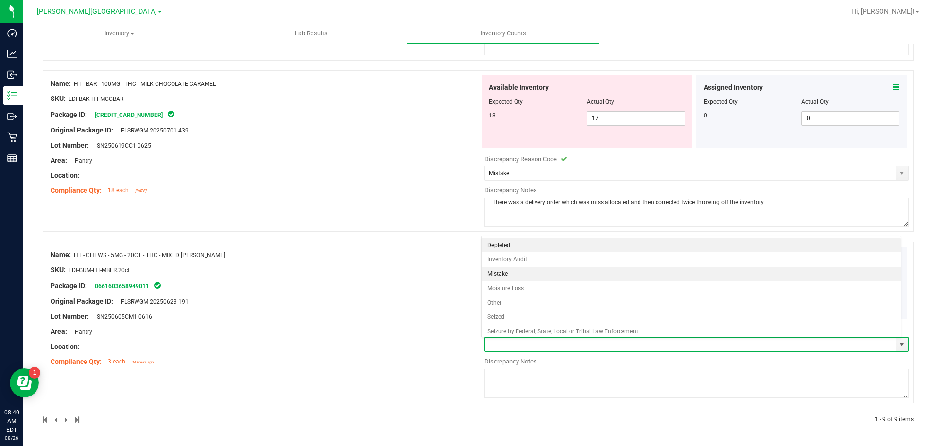
click at [487, 273] on li "Mistake" at bounding box center [691, 274] width 420 height 15
type input "Mistake"
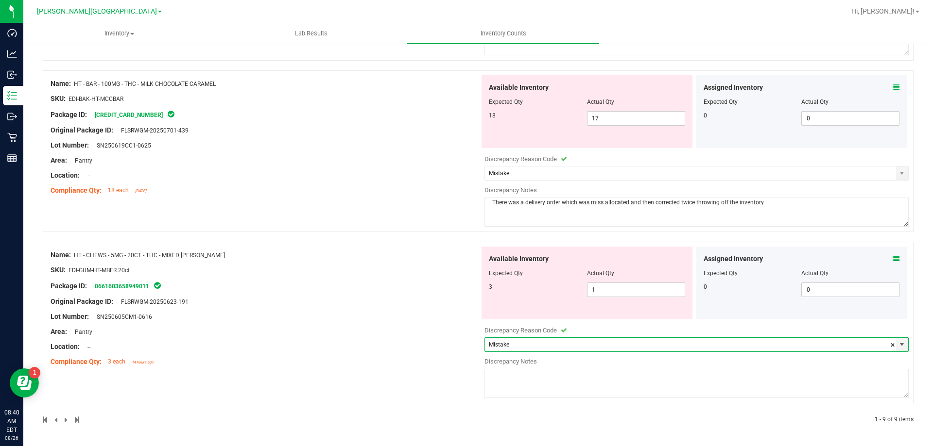
click at [509, 376] on textarea at bounding box center [696, 383] width 424 height 29
paste textarea "There was a delivery order which was miss allocated and then corrected twice th…"
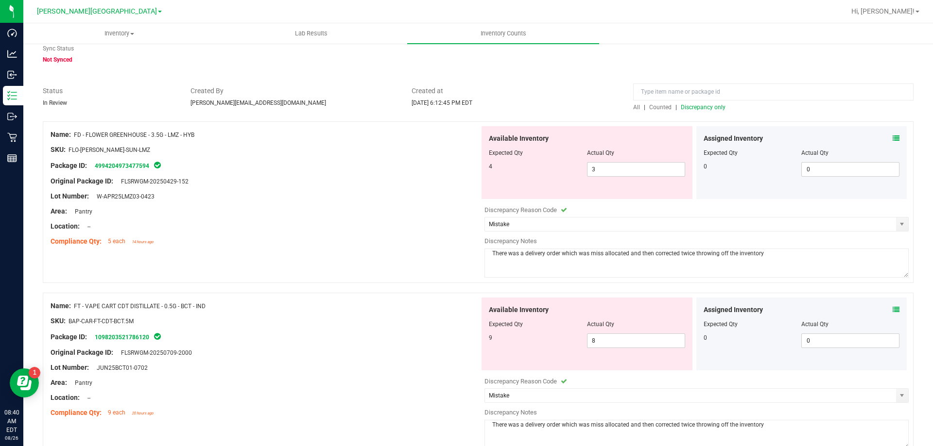
scroll to position [0, 0]
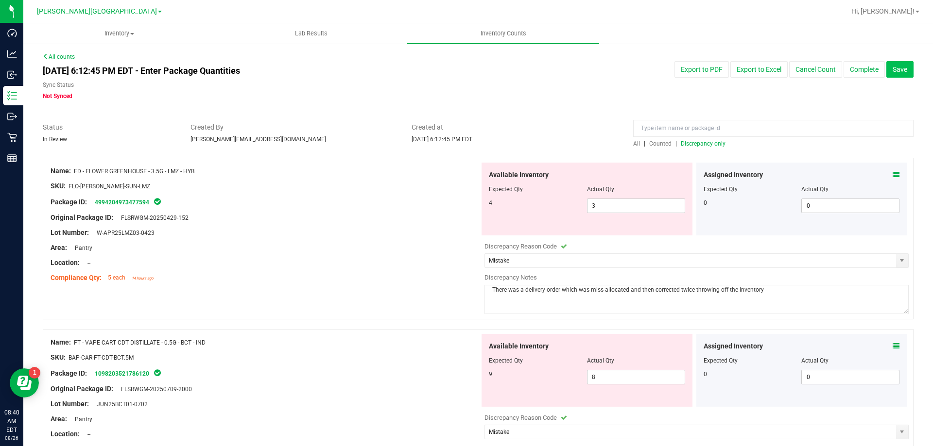
type textarea "There was a delivery order which was miss allocated and then corrected twice th…"
click at [895, 70] on span "Save" at bounding box center [899, 70] width 15 height 8
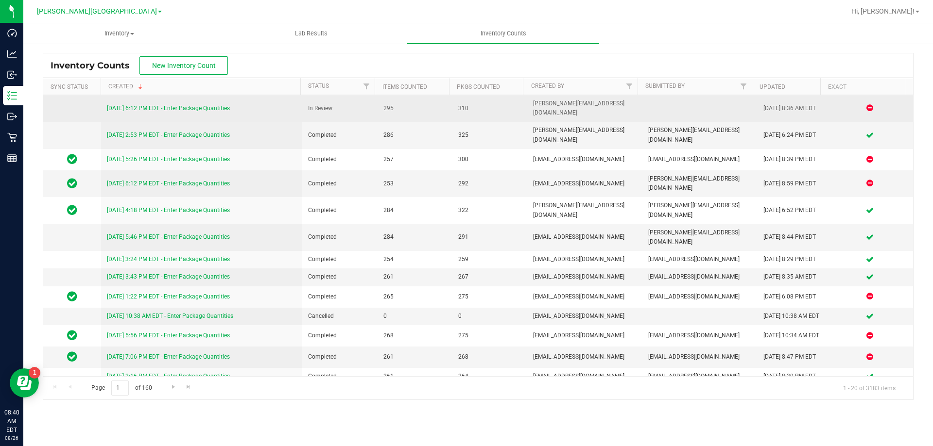
click at [190, 105] on link "8/25/25 6:12 PM EDT - Enter Package Quantities" at bounding box center [168, 108] width 123 height 7
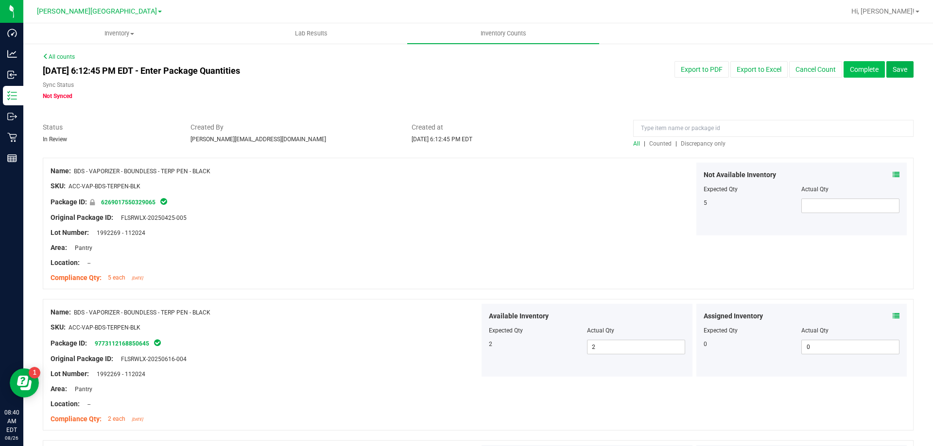
click at [858, 69] on button "Complete" at bounding box center [863, 69] width 41 height 17
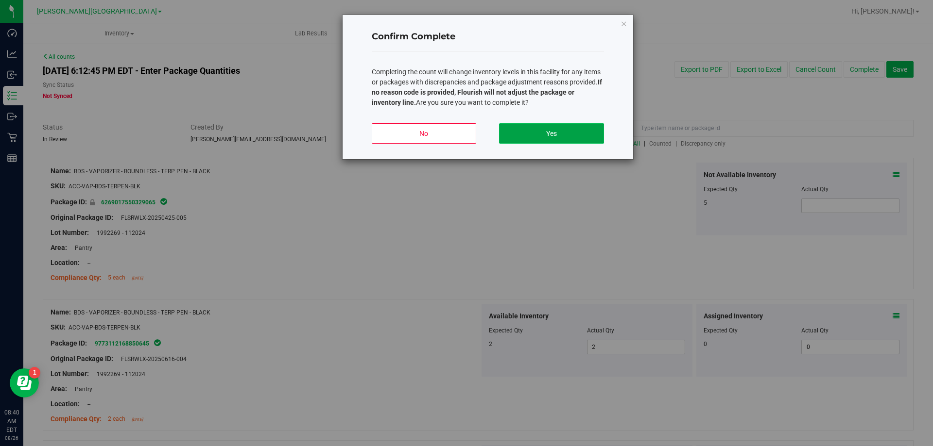
click at [558, 138] on button "Yes" at bounding box center [551, 133] width 104 height 20
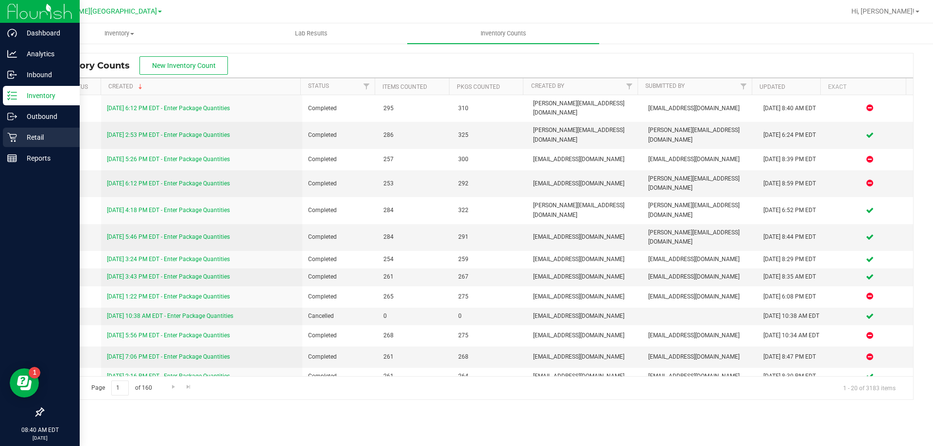
click at [38, 139] on p "Retail" at bounding box center [46, 138] width 58 height 12
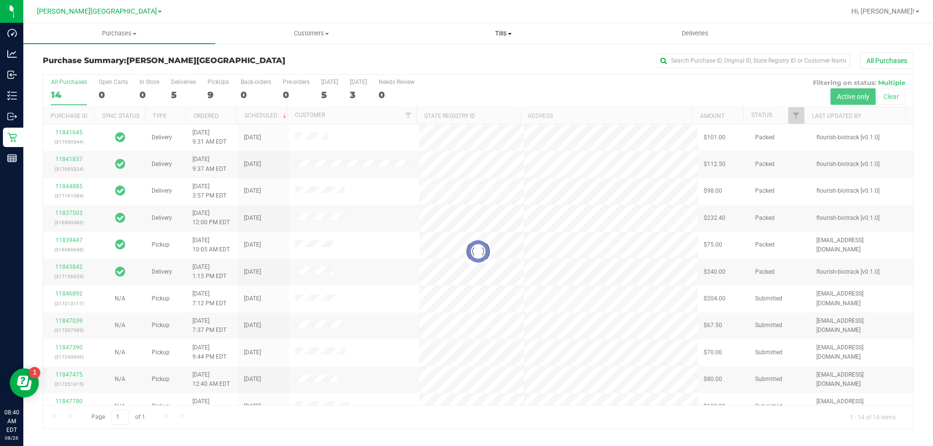
click at [506, 32] on span "Tills" at bounding box center [503, 33] width 191 height 9
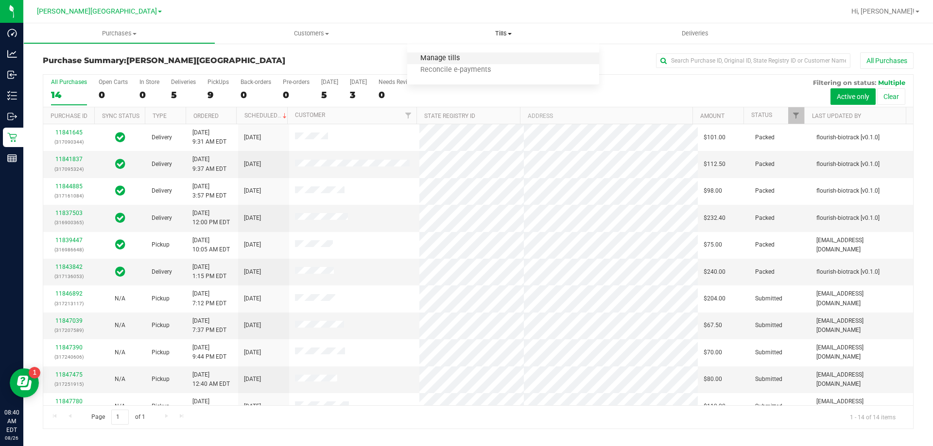
click at [446, 54] on span "Manage tills" at bounding box center [440, 58] width 66 height 8
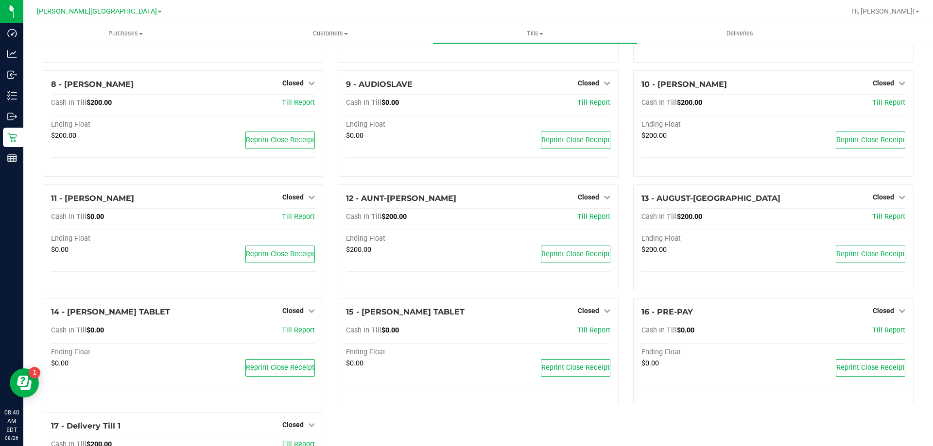
scroll to position [351, 0]
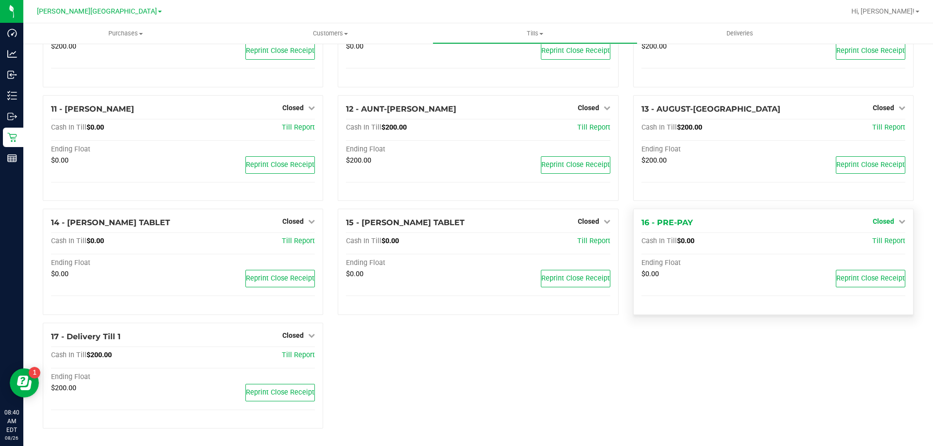
click at [898, 220] on icon at bounding box center [901, 221] width 7 height 7
click at [875, 239] on link "Open Till" at bounding box center [883, 242] width 26 height 8
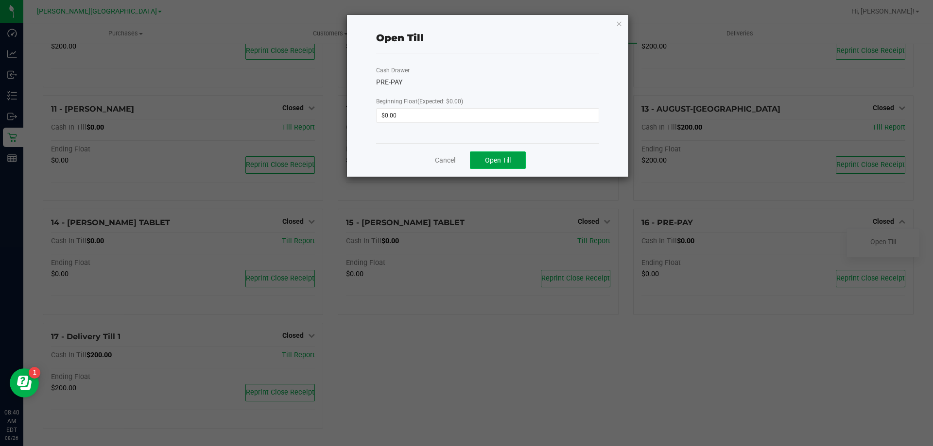
click at [498, 162] on span "Open Till" at bounding box center [498, 160] width 26 height 8
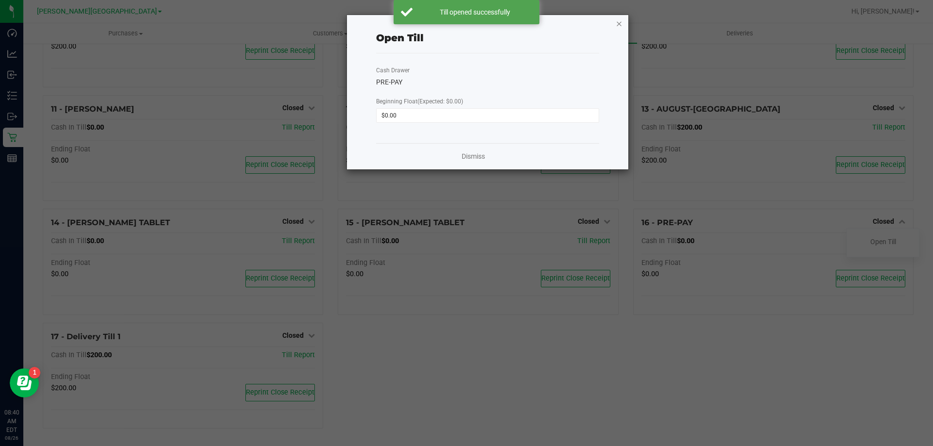
click at [617, 19] on icon "button" at bounding box center [619, 23] width 7 height 12
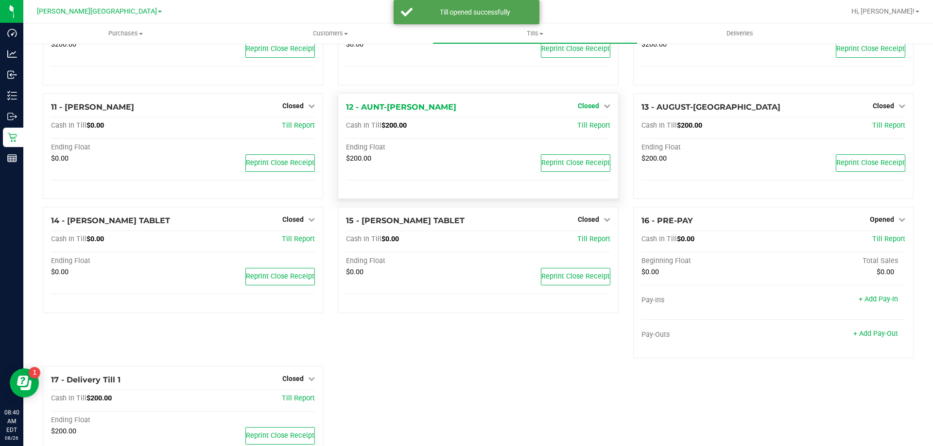
click at [603, 109] on icon at bounding box center [606, 106] width 7 height 7
click at [591, 125] on link "Open Till" at bounding box center [588, 126] width 26 height 8
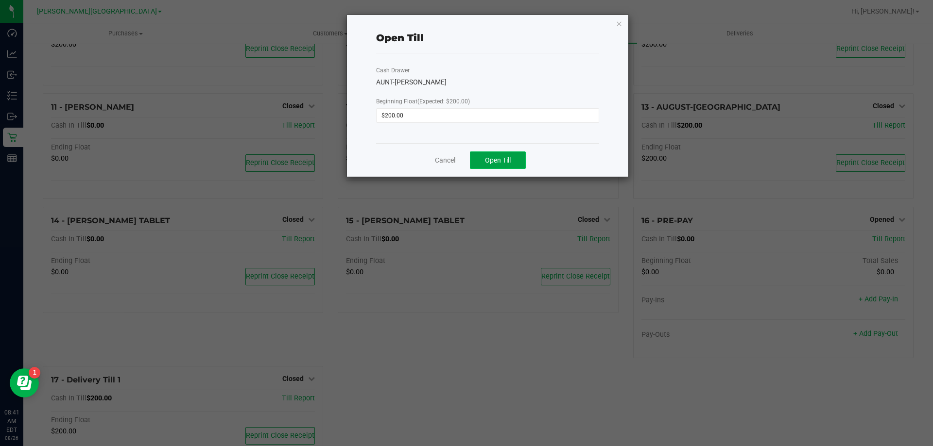
click at [505, 155] on button "Open Till" at bounding box center [498, 160] width 56 height 17
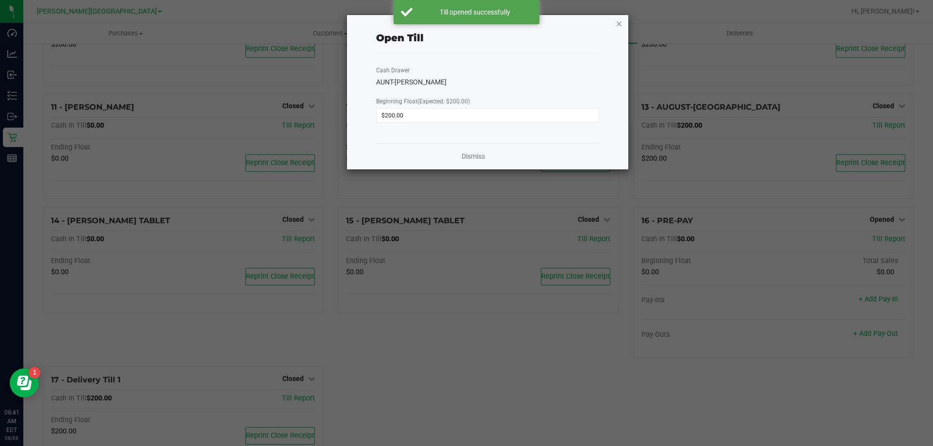
click at [621, 24] on icon "button" at bounding box center [619, 23] width 7 height 12
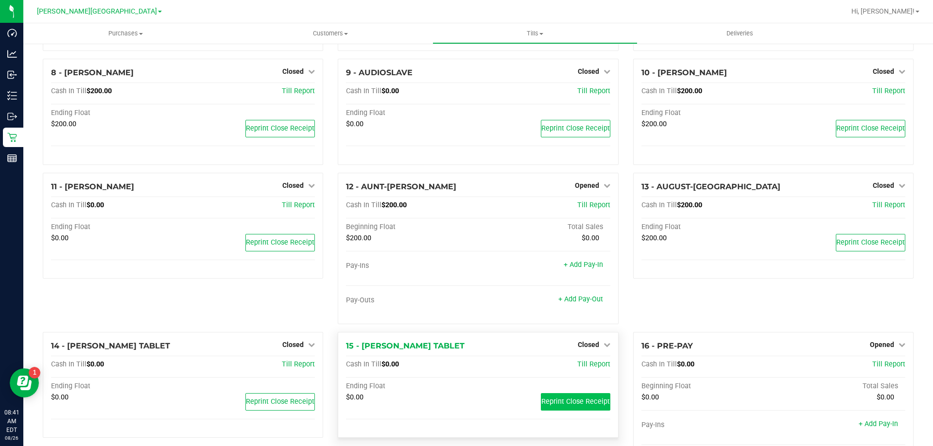
scroll to position [254, 0]
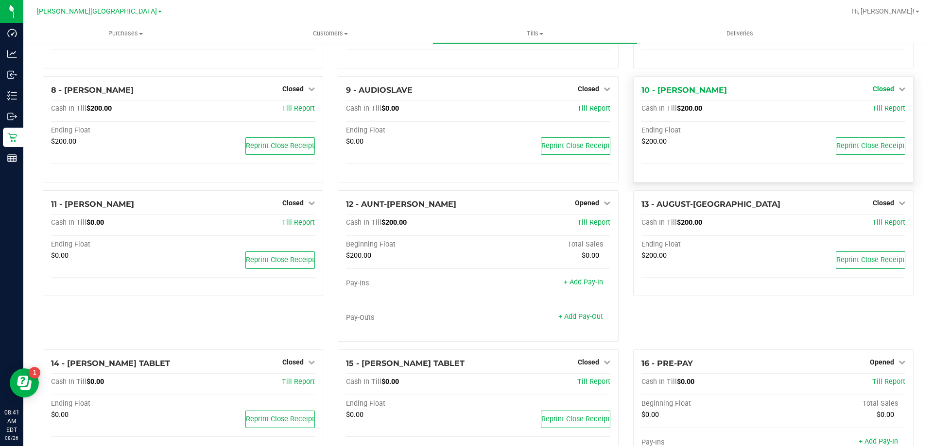
click at [898, 88] on icon at bounding box center [901, 89] width 7 height 7
click at [870, 113] on link "Open Till" at bounding box center [883, 109] width 26 height 8
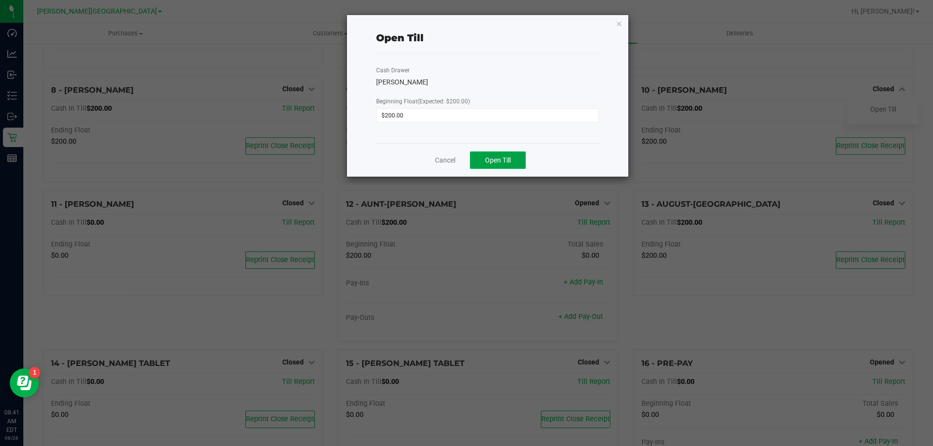
click at [495, 159] on span "Open Till" at bounding box center [498, 160] width 26 height 8
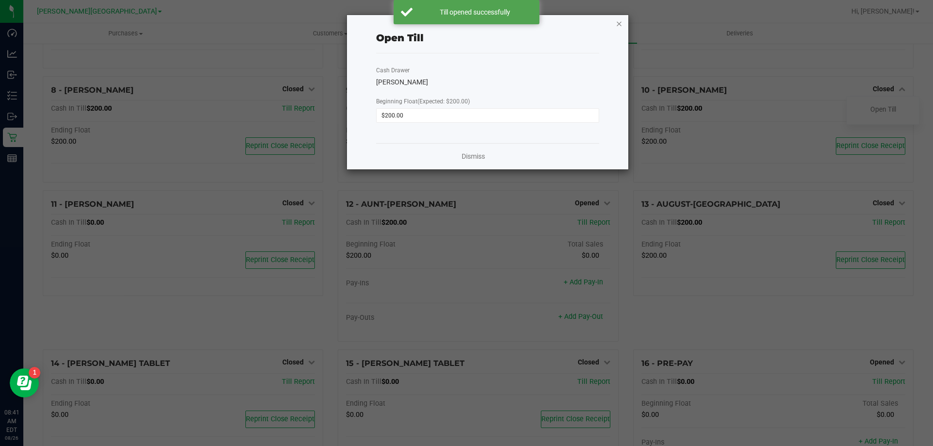
click at [621, 23] on icon "button" at bounding box center [619, 23] width 7 height 12
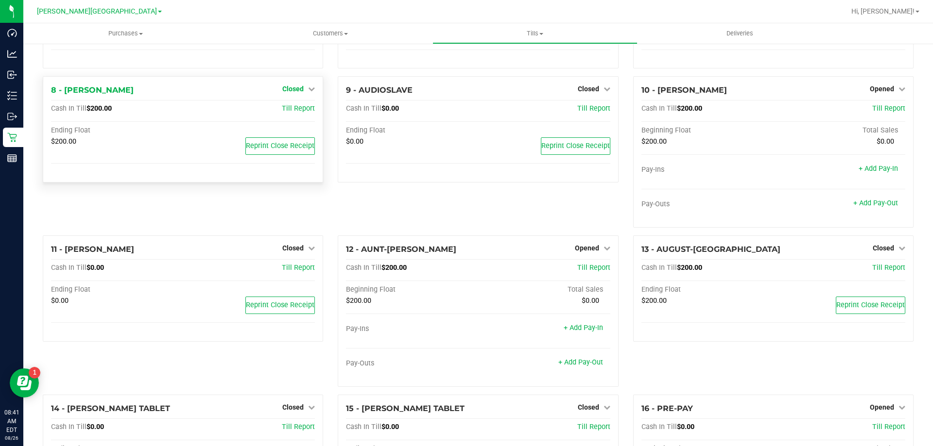
click at [308, 90] on icon at bounding box center [311, 89] width 7 height 7
click at [294, 111] on link "Open Till" at bounding box center [293, 109] width 26 height 8
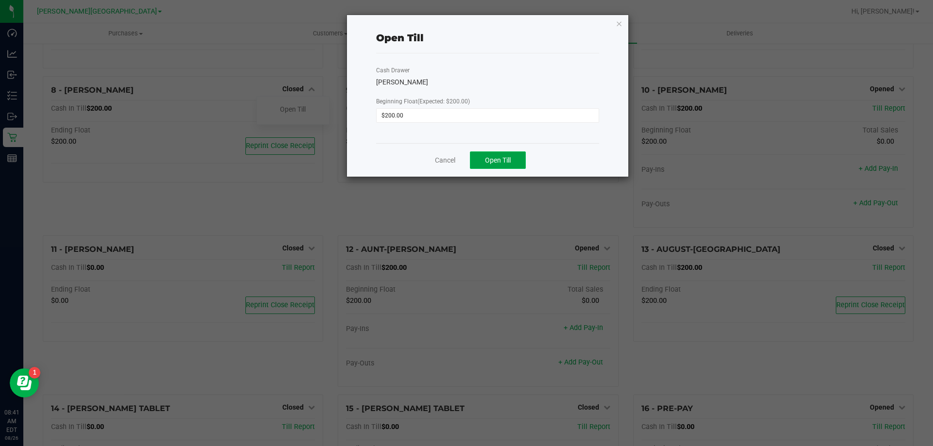
click at [503, 162] on span "Open Till" at bounding box center [498, 160] width 26 height 8
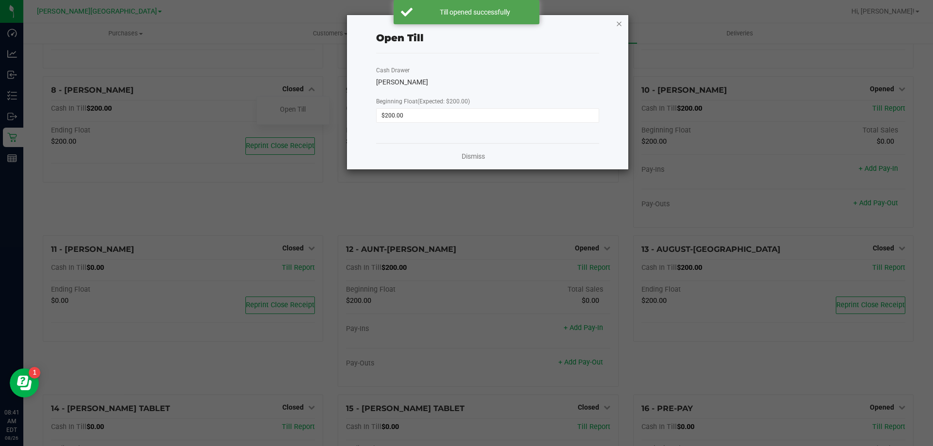
click at [617, 21] on icon "button" at bounding box center [619, 23] width 7 height 12
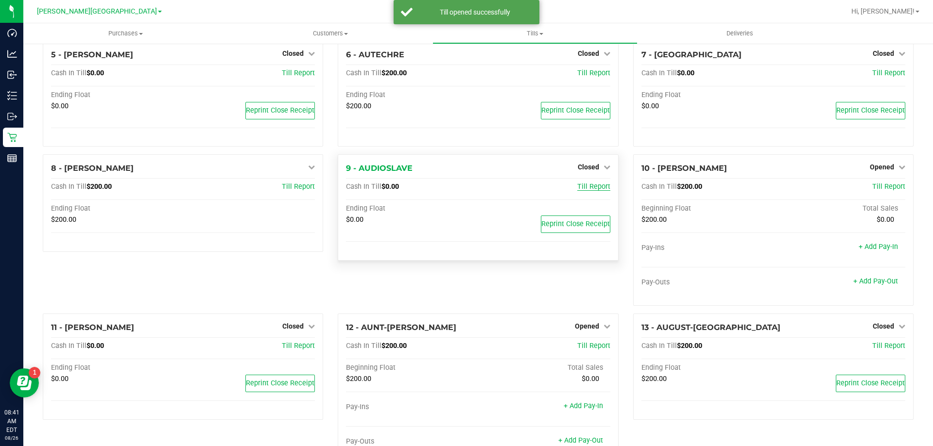
scroll to position [60, 0]
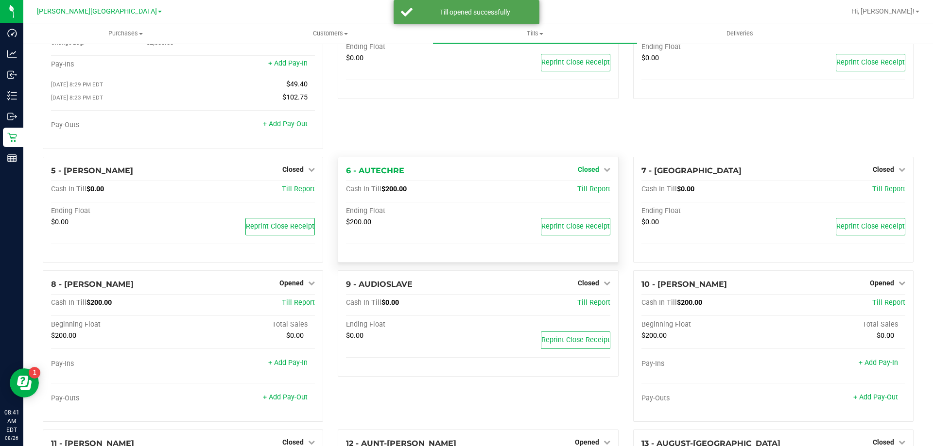
click at [603, 171] on icon at bounding box center [606, 169] width 7 height 7
click at [582, 191] on link "Open Till" at bounding box center [588, 190] width 26 height 8
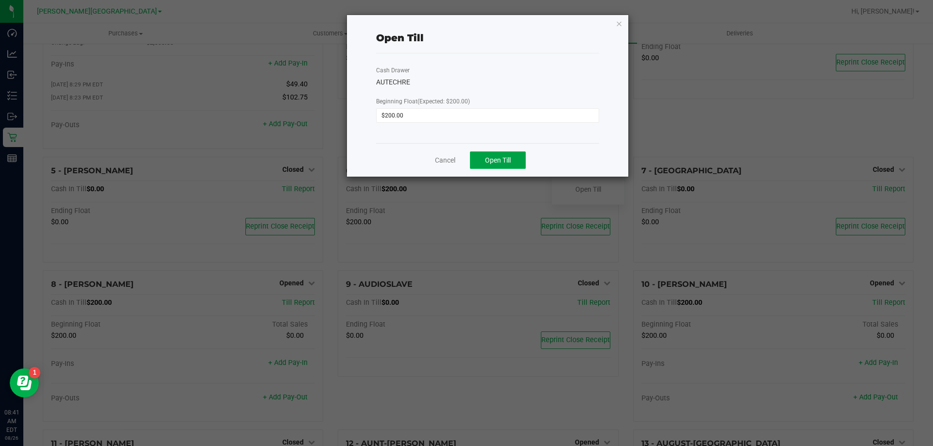
click at [496, 163] on span "Open Till" at bounding box center [498, 160] width 26 height 8
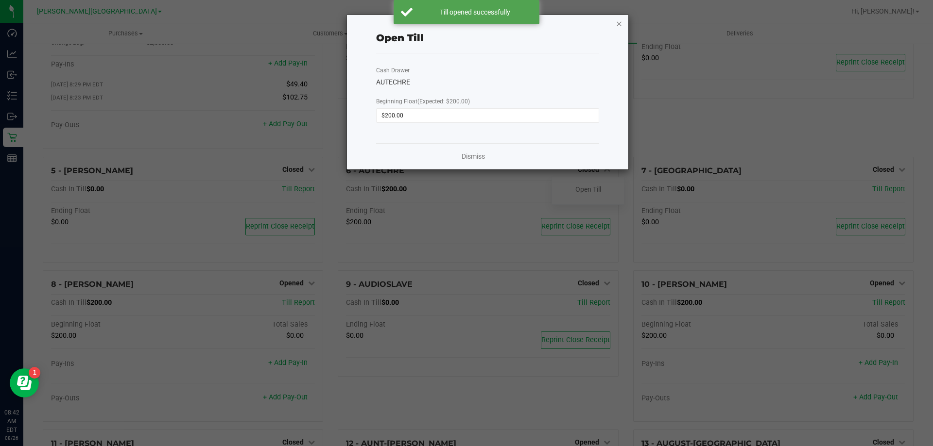
click at [618, 22] on icon "button" at bounding box center [619, 23] width 7 height 12
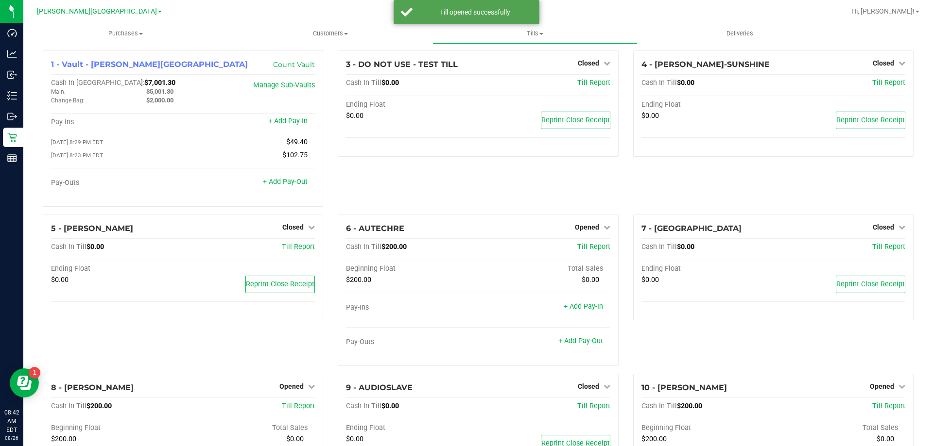
scroll to position [0, 0]
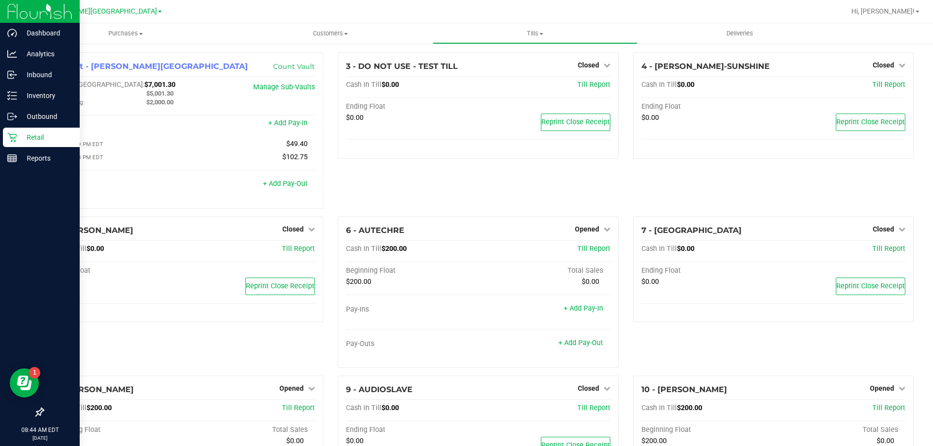
click at [32, 137] on p "Retail" at bounding box center [46, 138] width 58 height 12
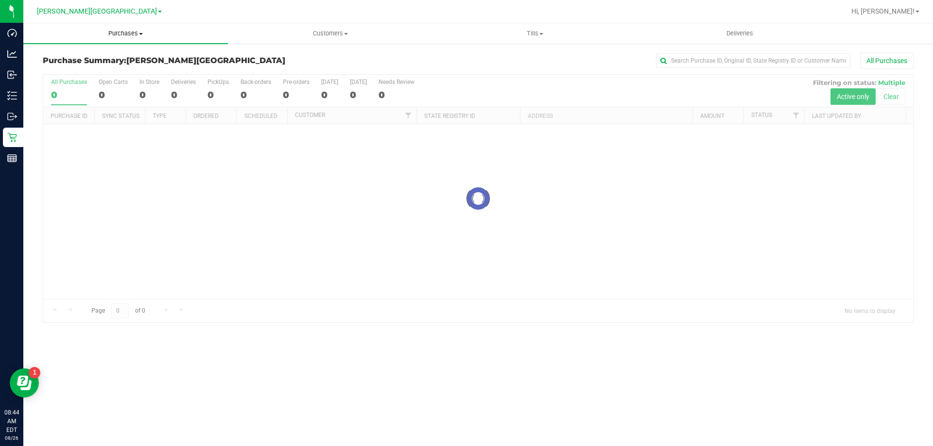
click at [132, 33] on span "Purchases" at bounding box center [125, 33] width 205 height 9
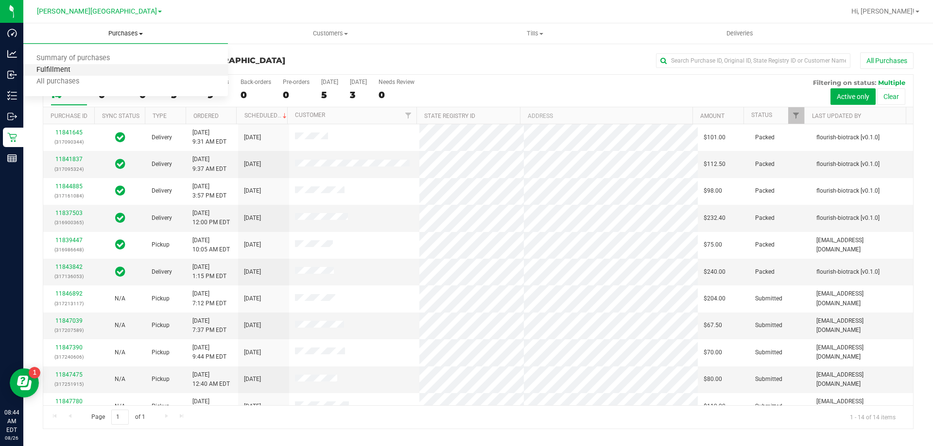
click at [64, 74] on span "Fulfillment" at bounding box center [53, 70] width 60 height 8
